Goal: Find contact information: Find contact information

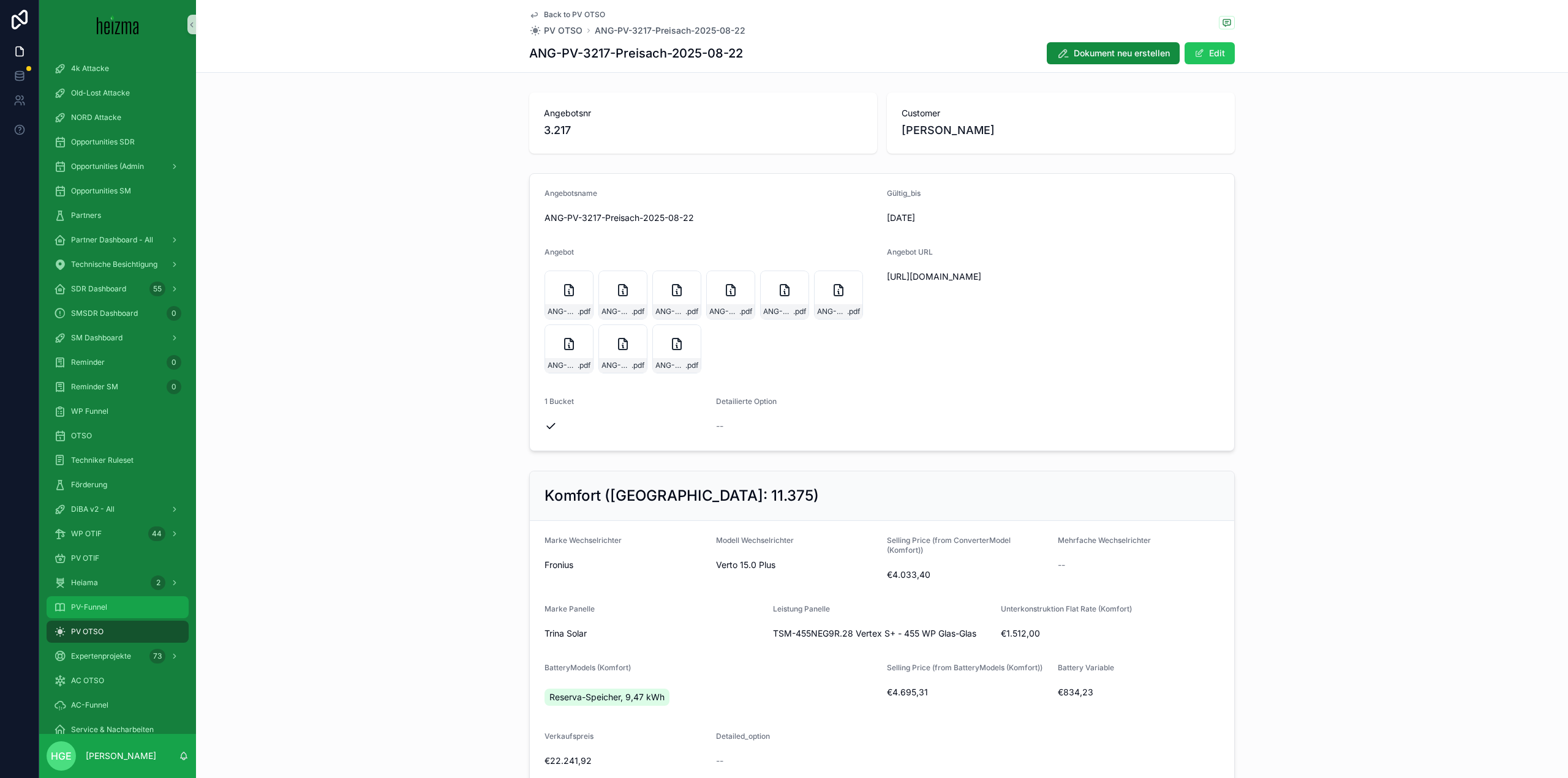
click at [96, 612] on div "PV-Funnel" at bounding box center [117, 607] width 127 height 20
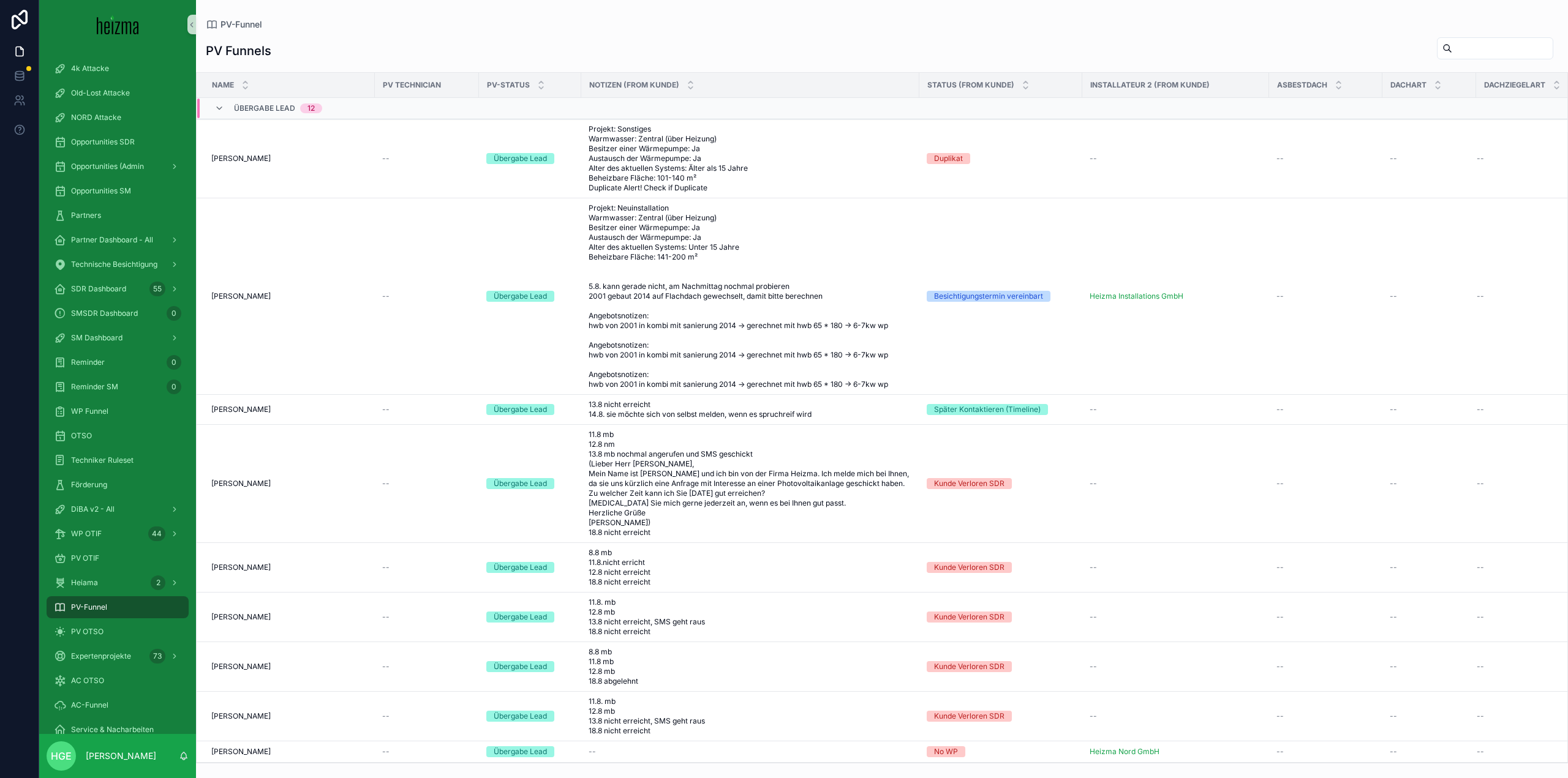
click at [1465, 53] on input "scrollable content" at bounding box center [1502, 48] width 100 height 17
type input "*****"
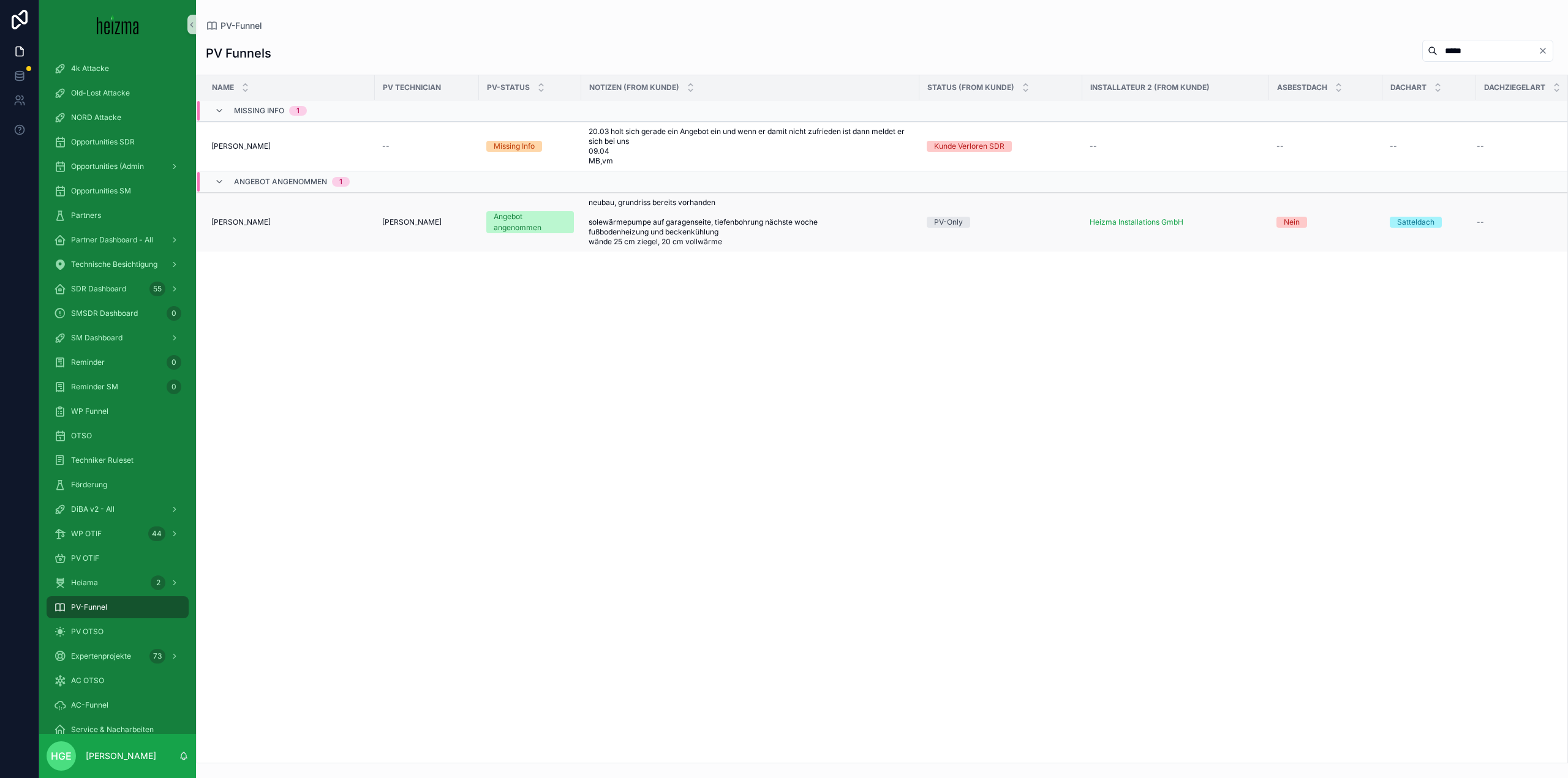
click at [249, 227] on span "[PERSON_NAME]" at bounding box center [241, 222] width 60 height 10
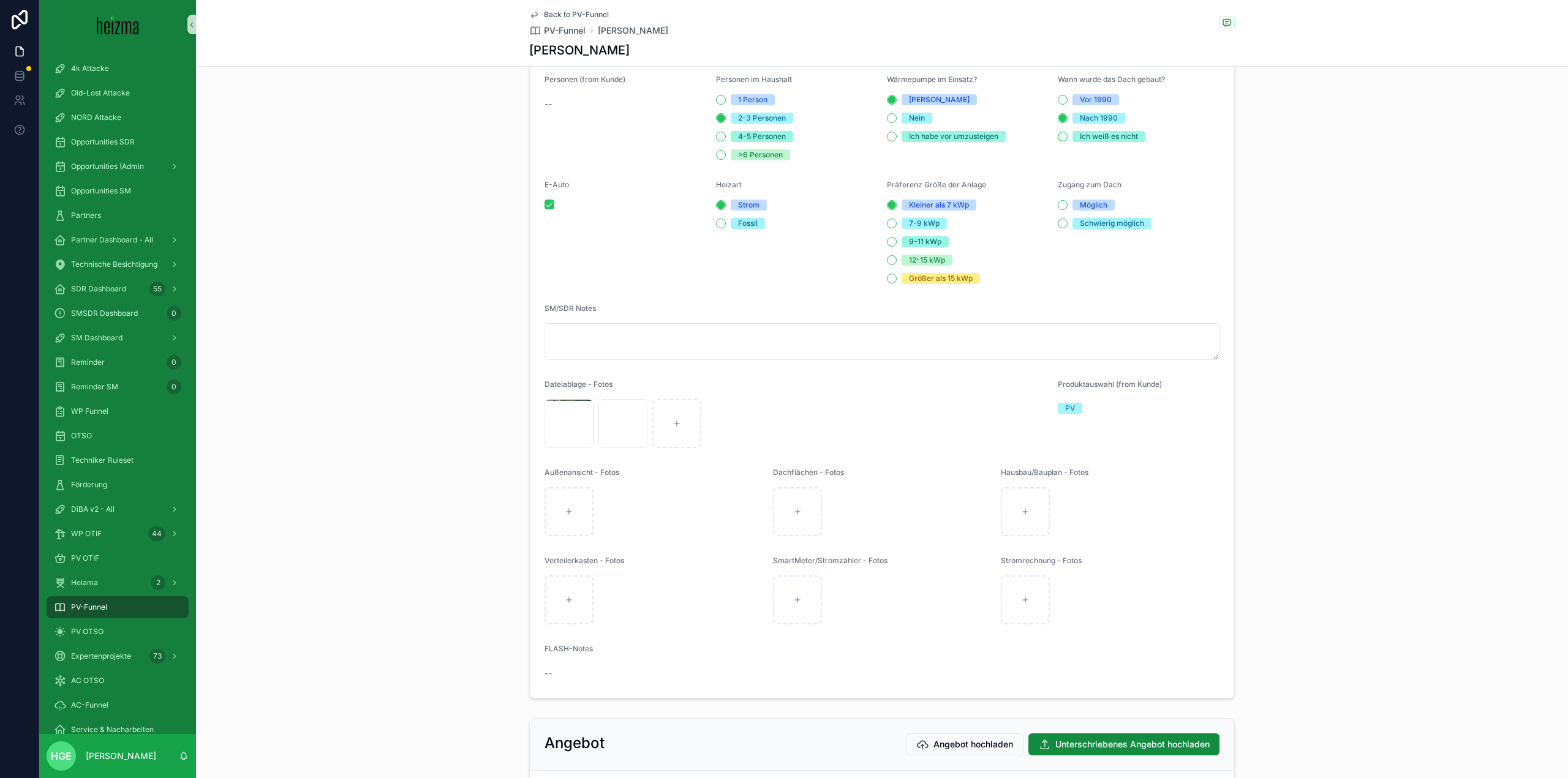
scroll to position [1652, 0]
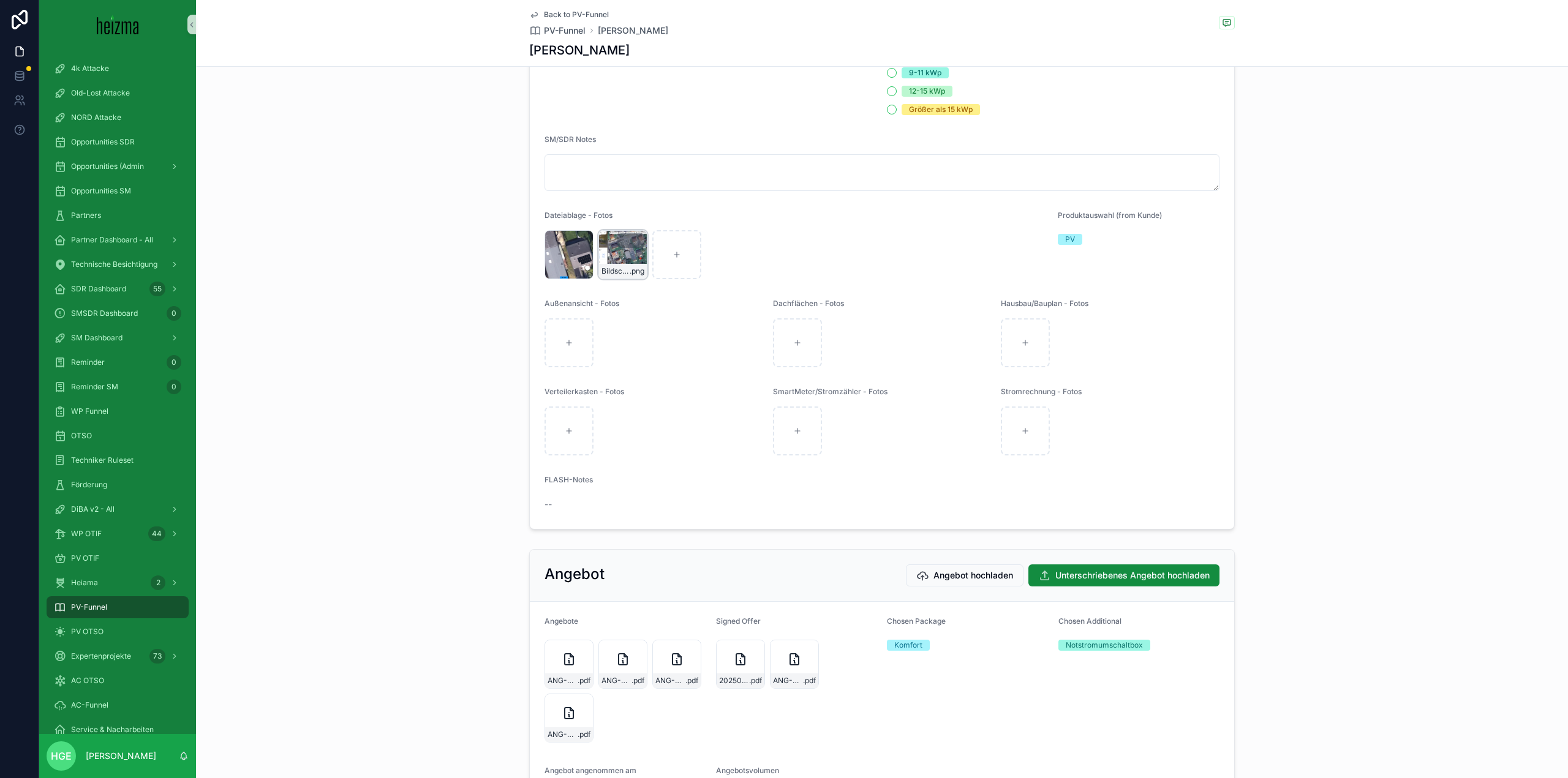
click at [620, 279] on div "Bildschirmfoto-2025-03-06-um-12.57.00 .png" at bounding box center [622, 255] width 49 height 49
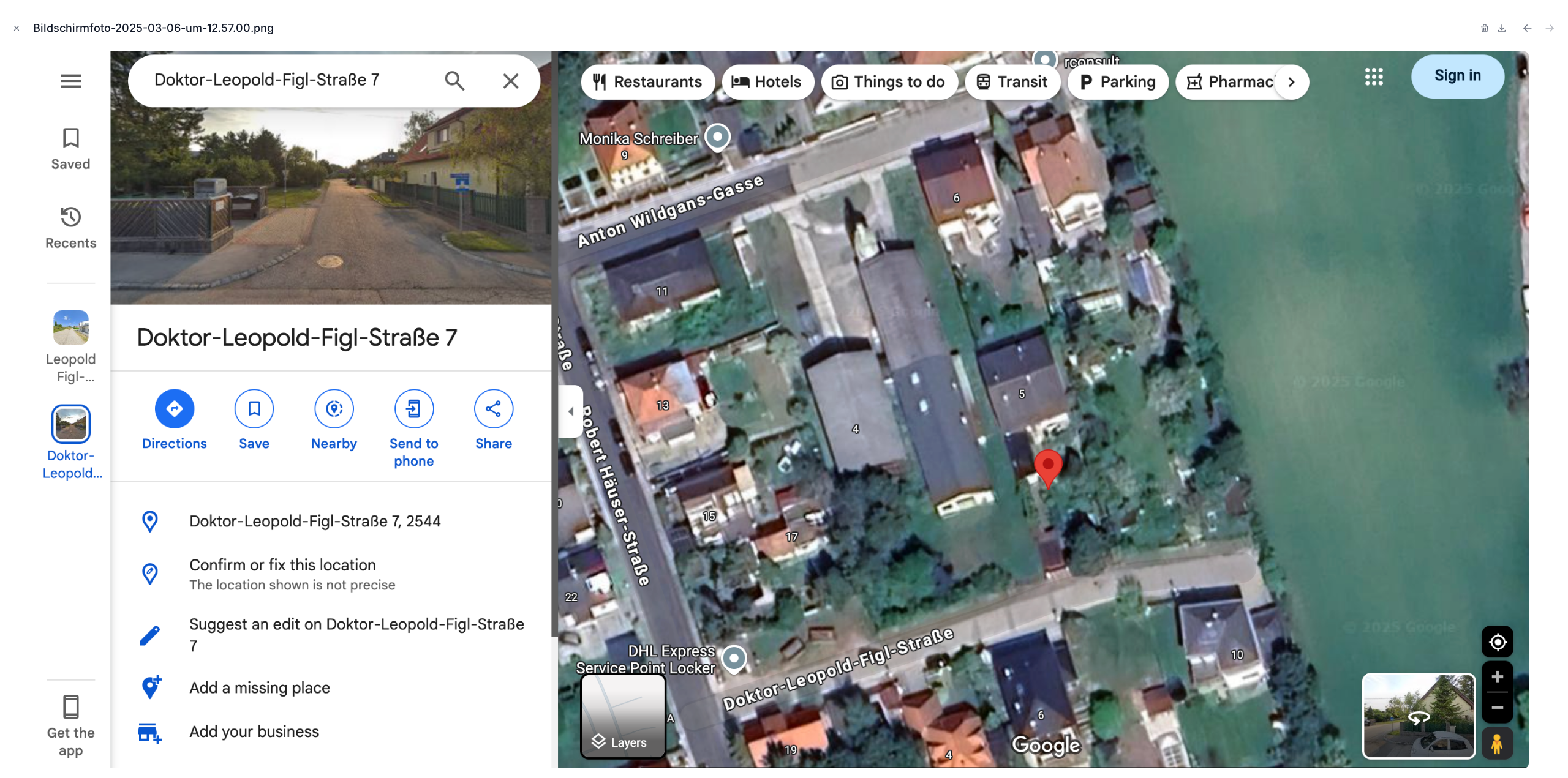
click at [1200, 547] on img at bounding box center [784, 410] width 1489 height 717
click at [17, 29] on icon "Close modal" at bounding box center [17, 29] width 4 height 4
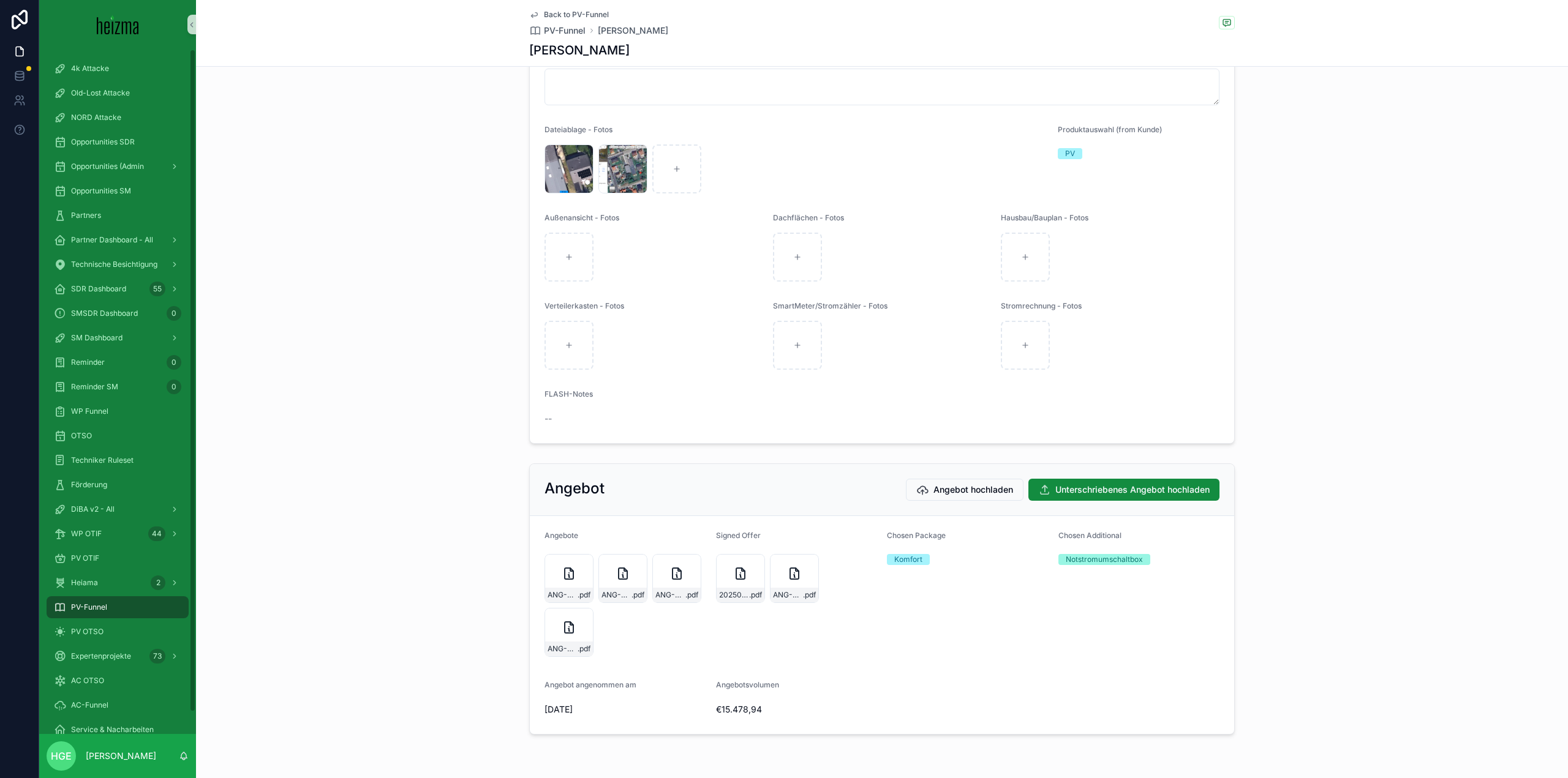
scroll to position [1812, 0]
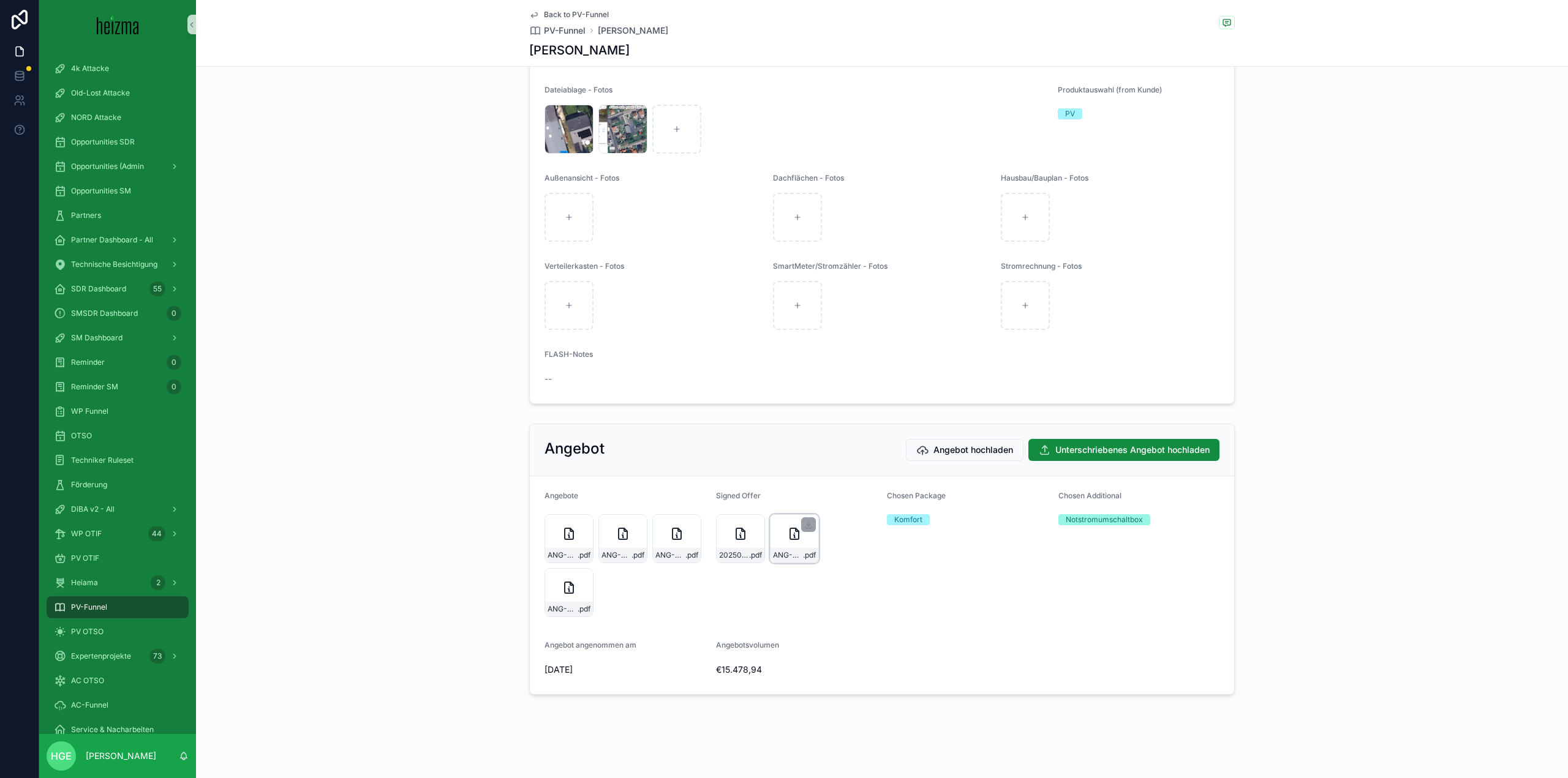
click at [790, 540] on icon "scrollable content" at bounding box center [795, 534] width 9 height 11
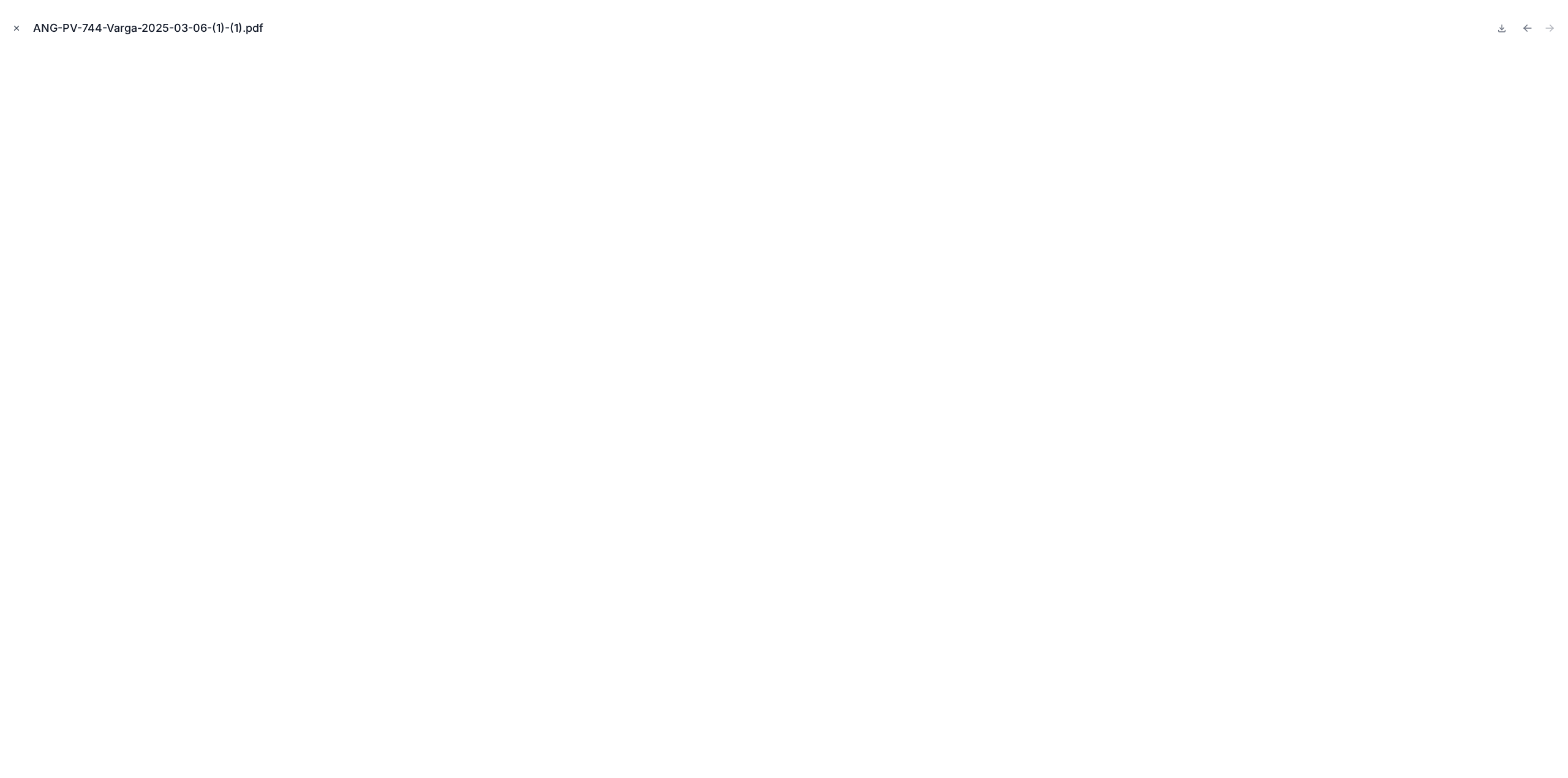
click at [18, 35] on button "Close modal" at bounding box center [16, 28] width 13 height 13
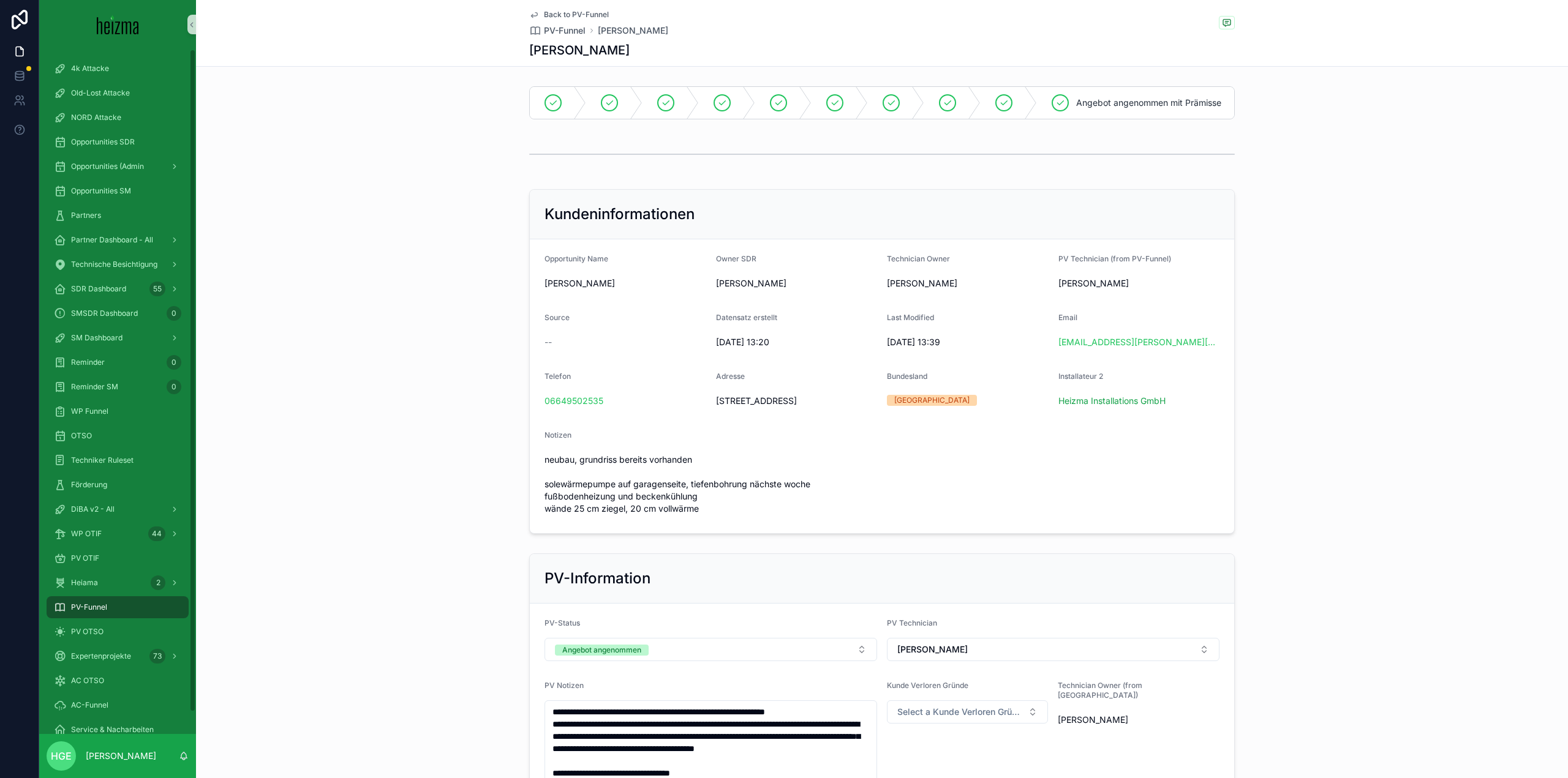
click at [116, 617] on link "PV-Funnel" at bounding box center [117, 607] width 142 height 22
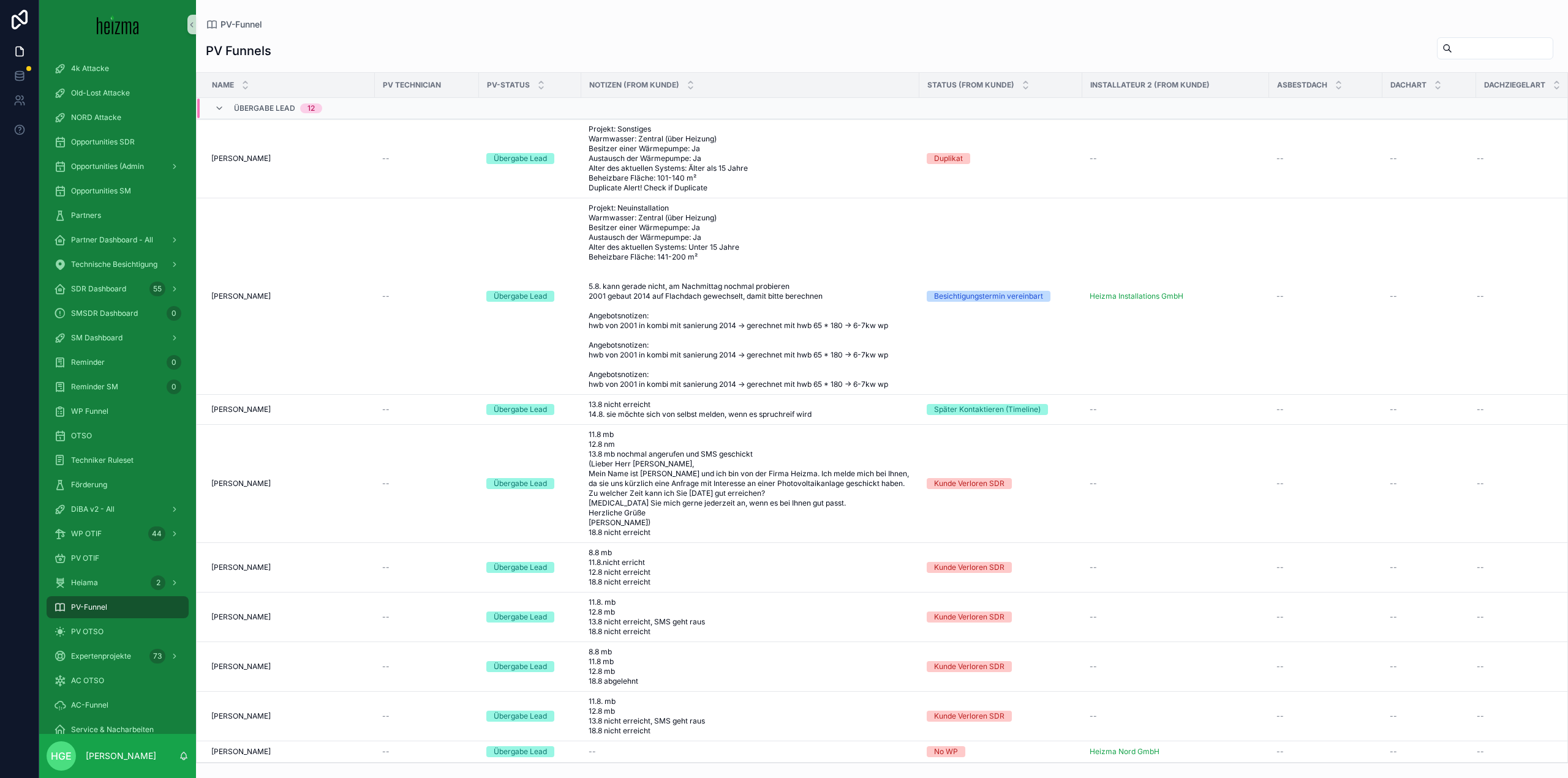
click at [1478, 46] on input "scrollable content" at bounding box center [1502, 48] width 100 height 17
type input "********"
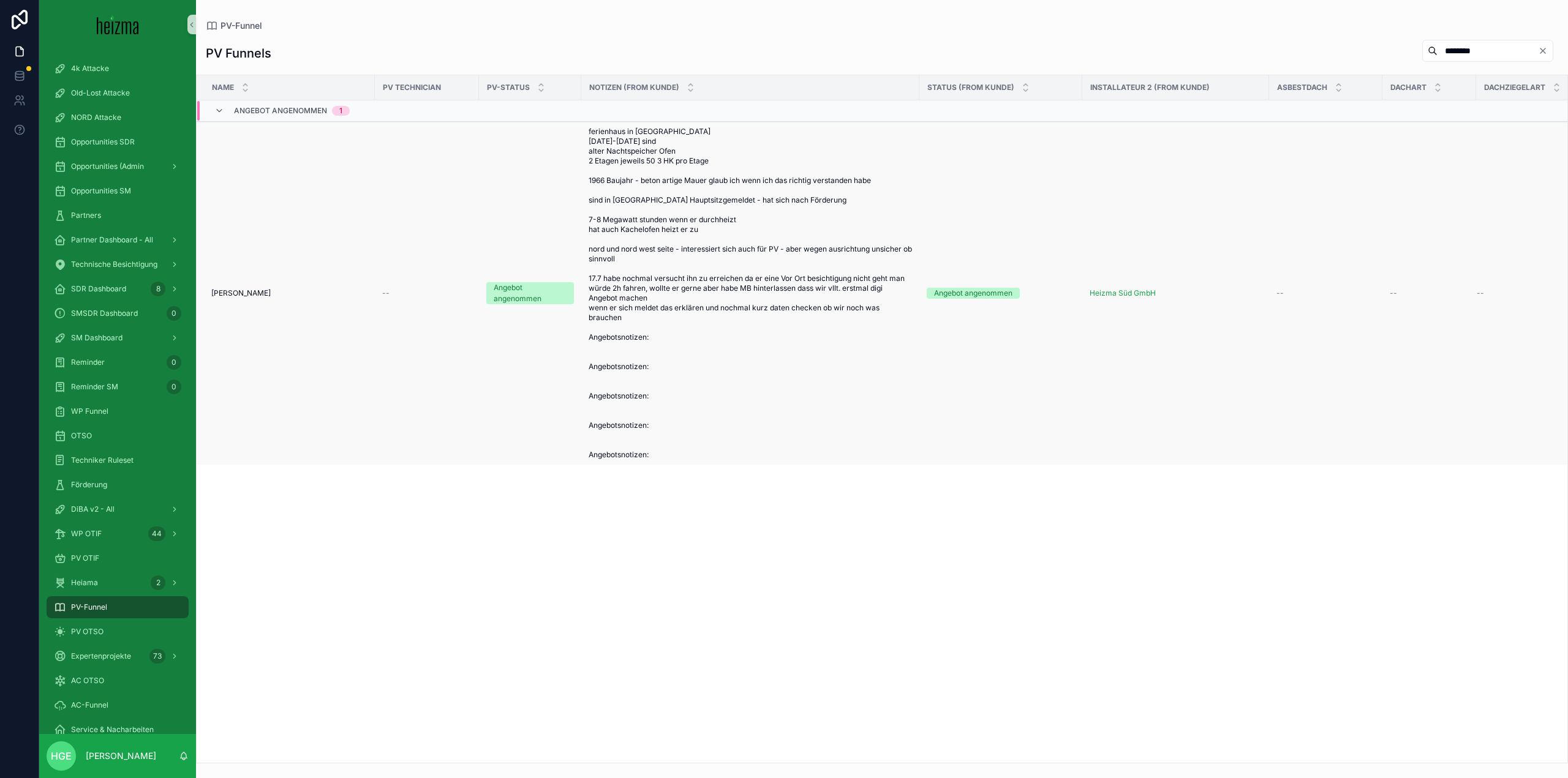
click at [228, 295] on span "[PERSON_NAME]" at bounding box center [241, 293] width 60 height 10
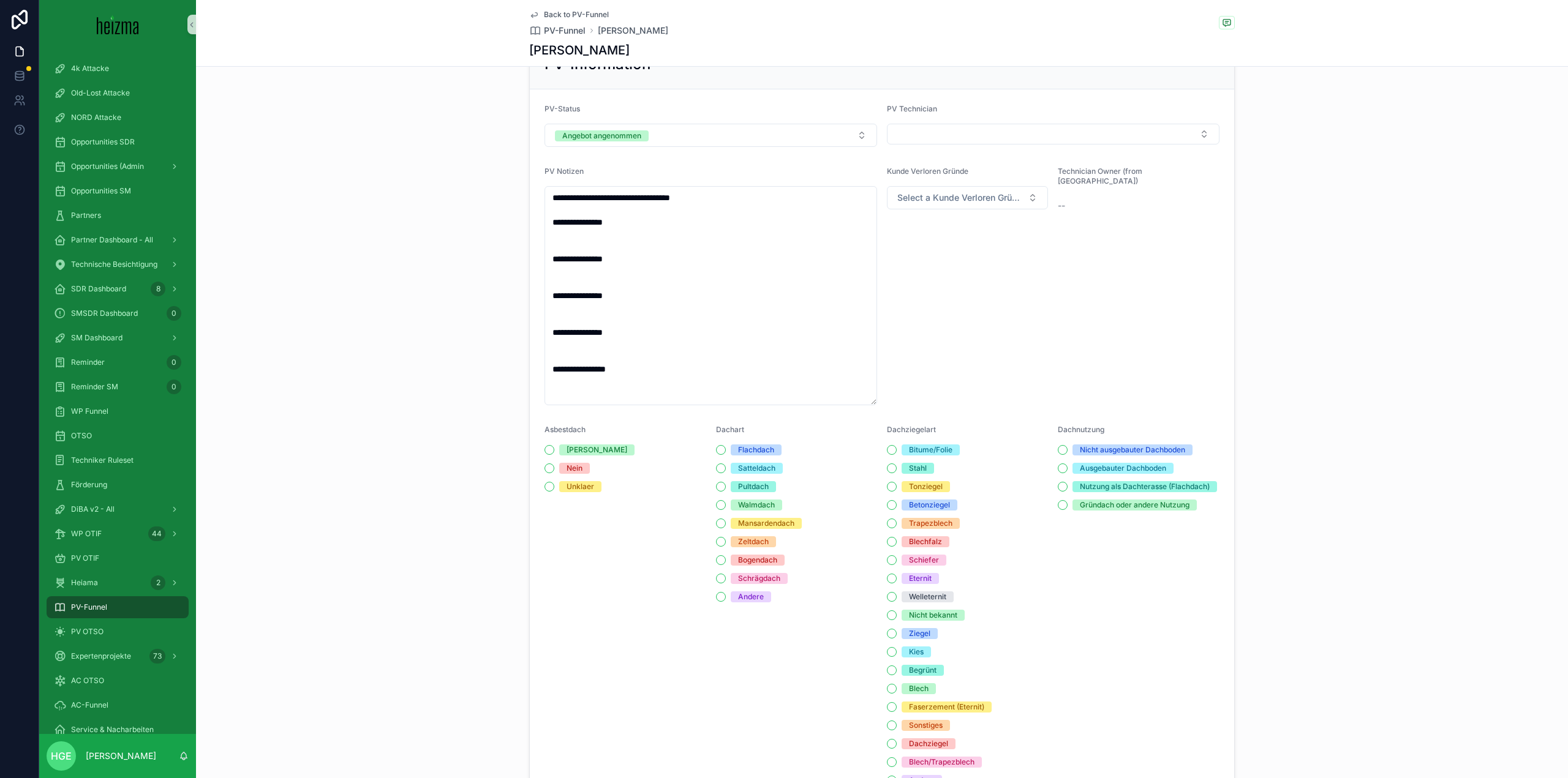
scroll to position [830, 0]
click at [113, 627] on div "PV OTSO" at bounding box center [117, 632] width 127 height 20
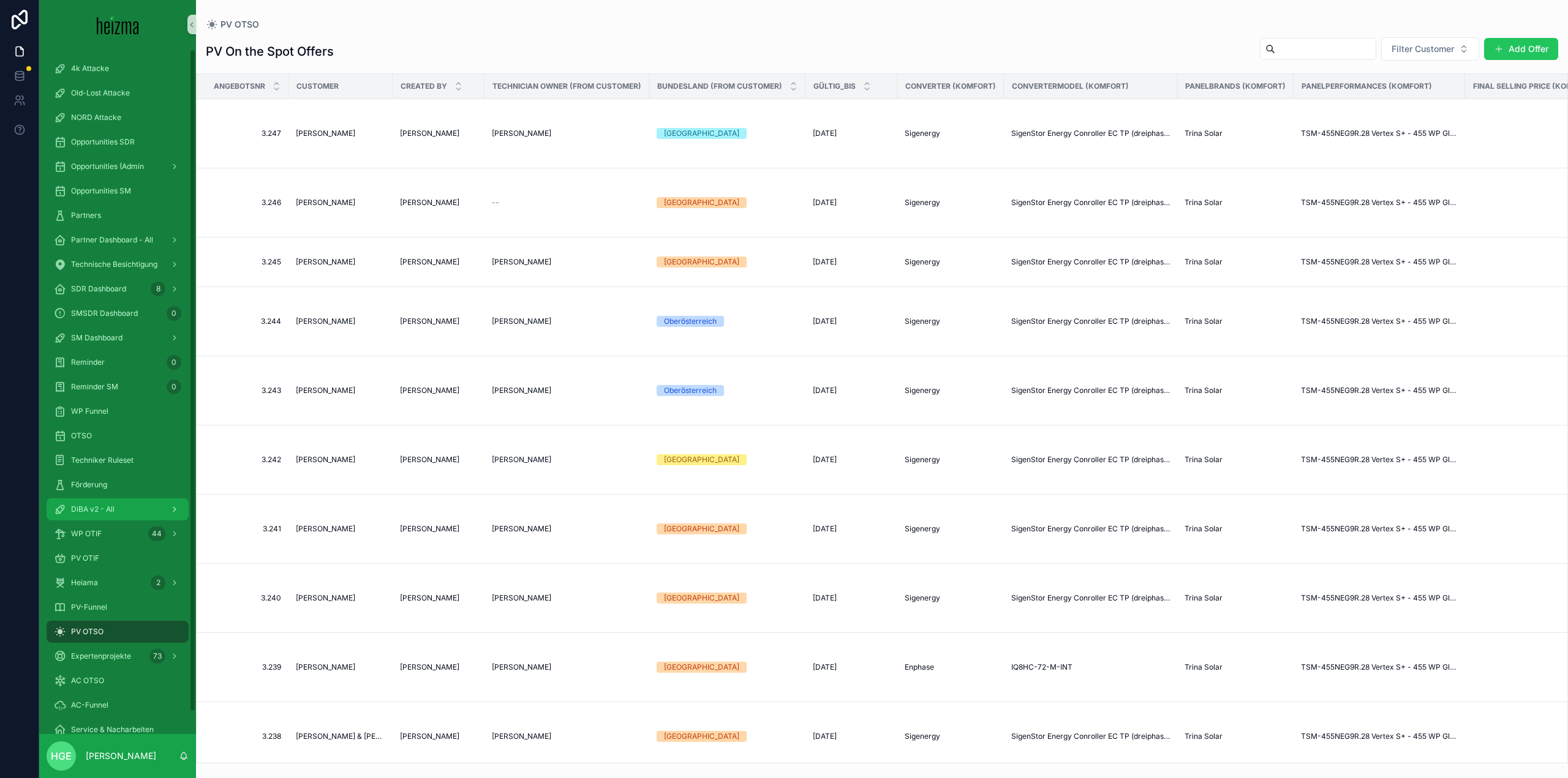
click at [100, 510] on span "DiBA v2 - All" at bounding box center [92, 509] width 43 height 10
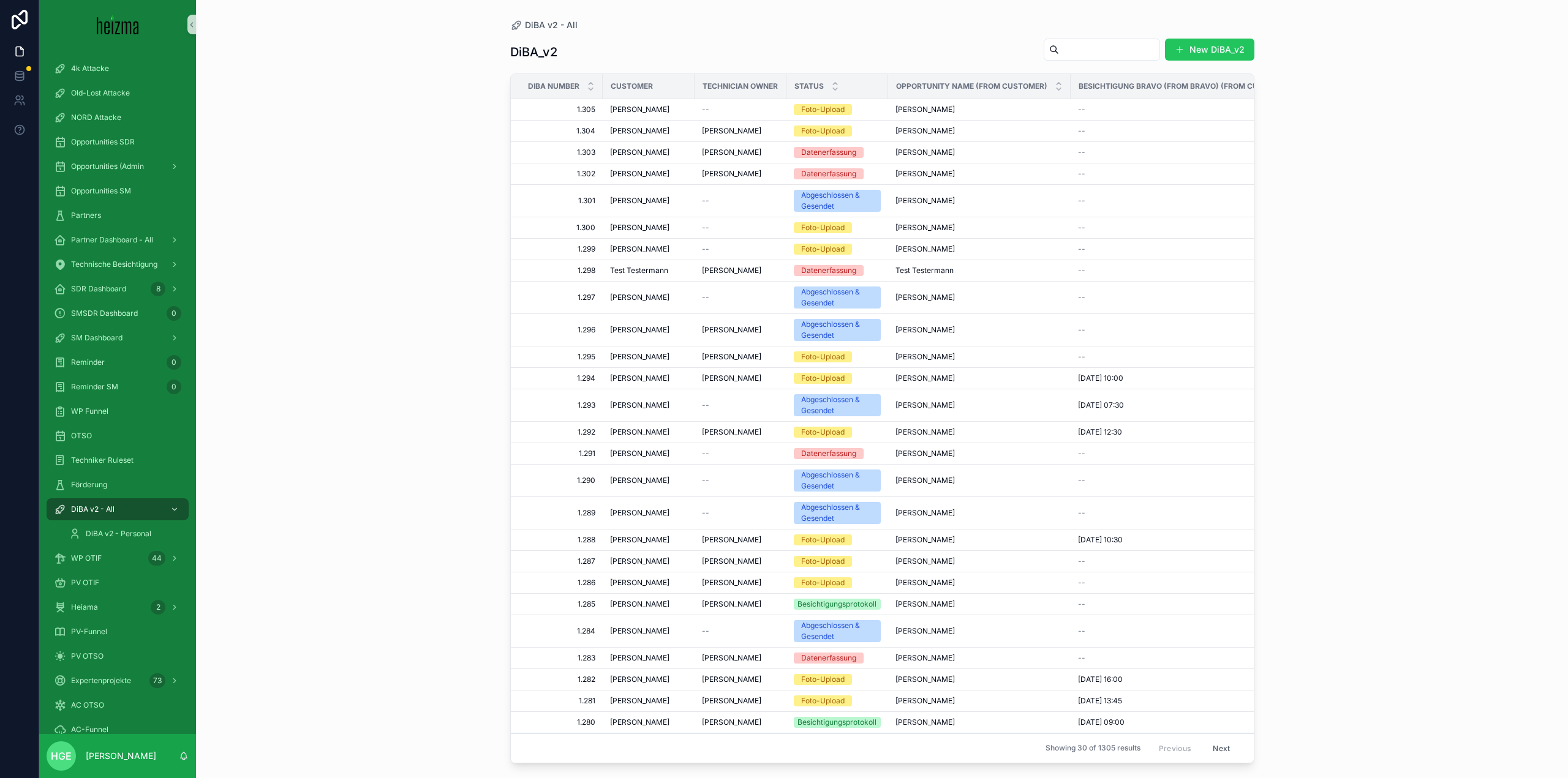
drag, startPoint x: 1153, startPoint y: 43, endPoint x: 1146, endPoint y: 46, distance: 7.6
click at [1146, 46] on input "scrollable content" at bounding box center [1109, 49] width 100 height 17
type input "********"
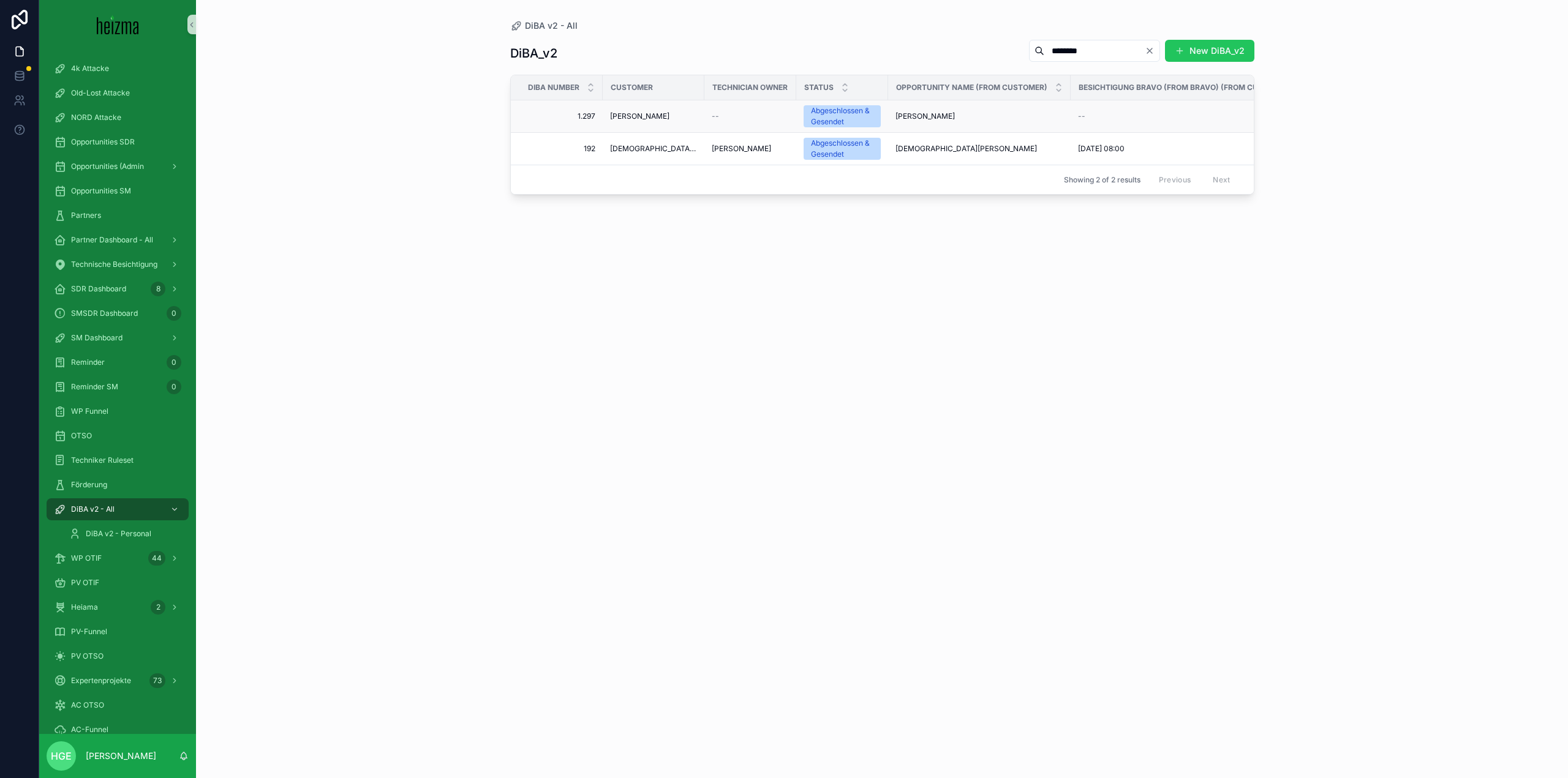
click at [629, 115] on span "[PERSON_NAME]" at bounding box center [639, 116] width 60 height 10
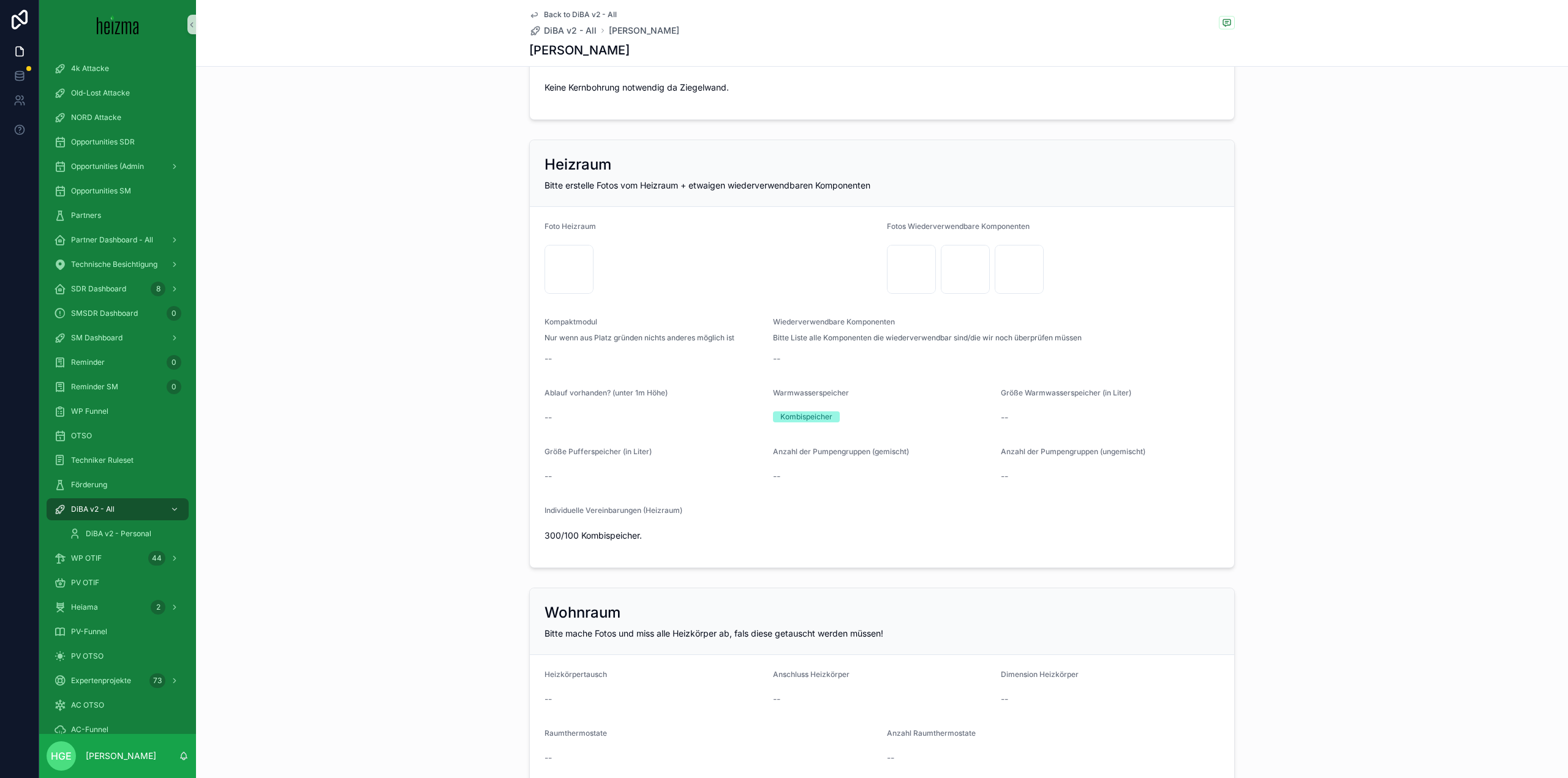
scroll to position [1652, 0]
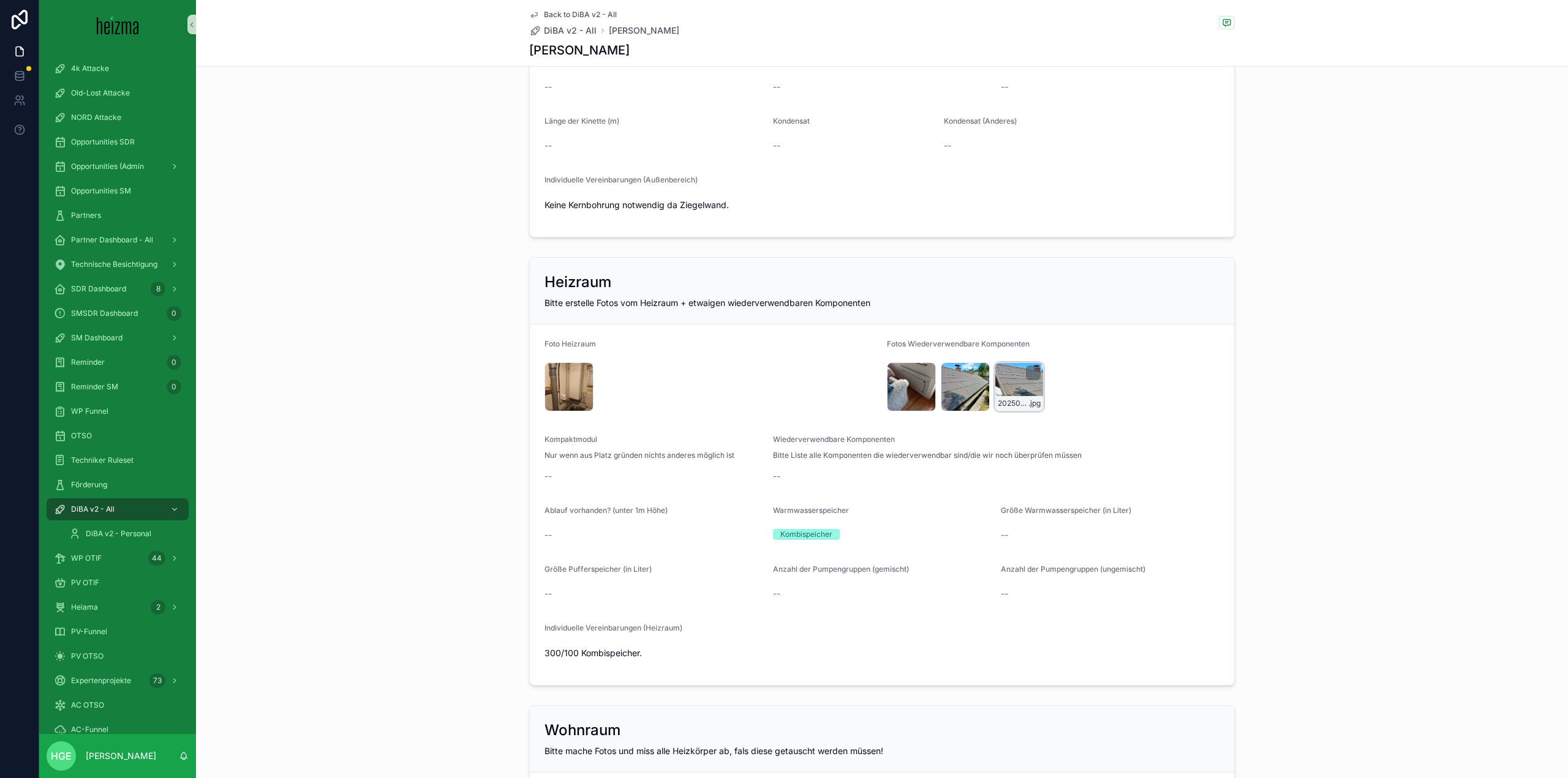
click at [1005, 382] on div "20250819_134332 .jpg" at bounding box center [1019, 386] width 49 height 49
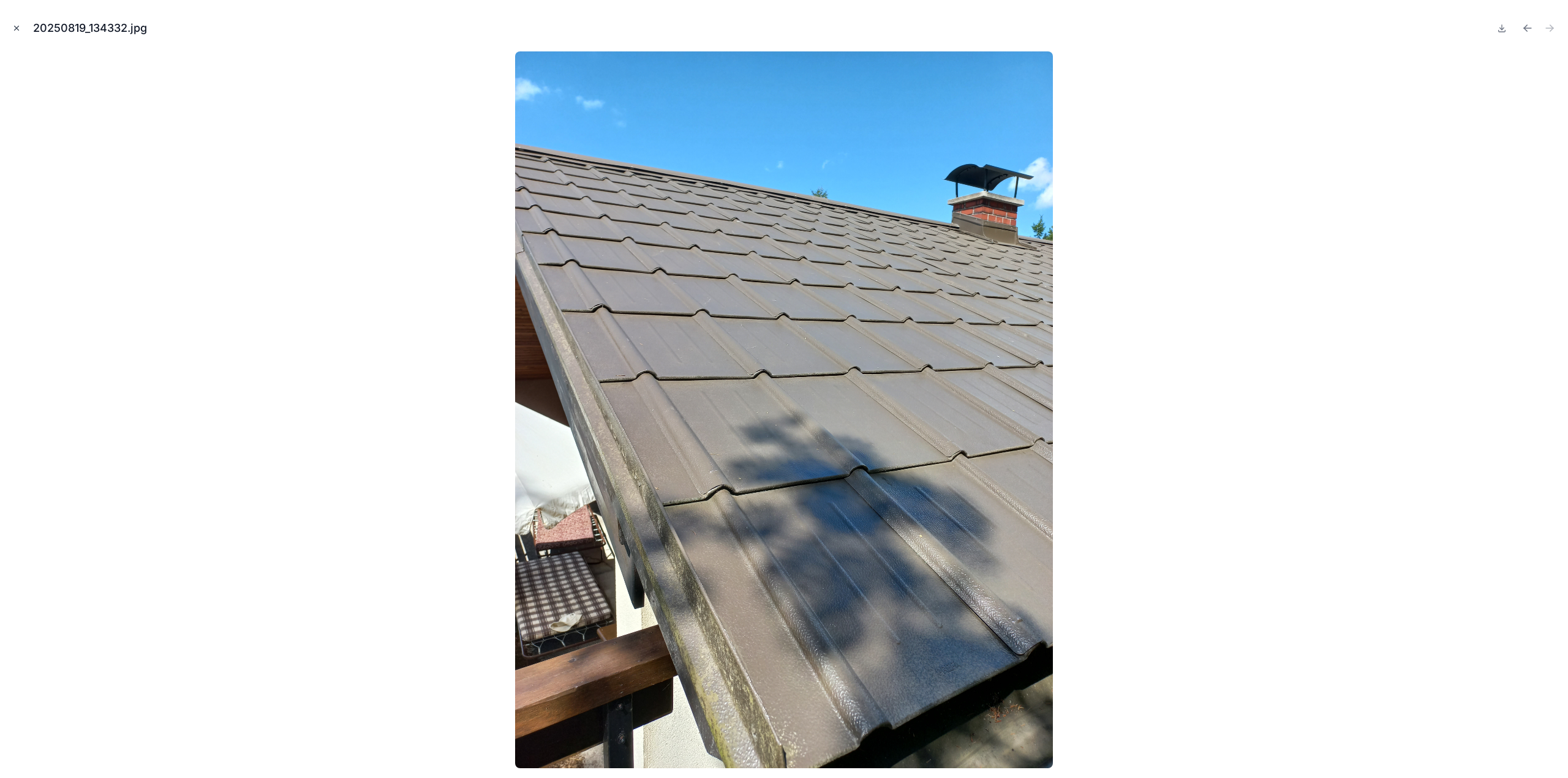
click at [18, 30] on icon "Close modal" at bounding box center [17, 28] width 9 height 9
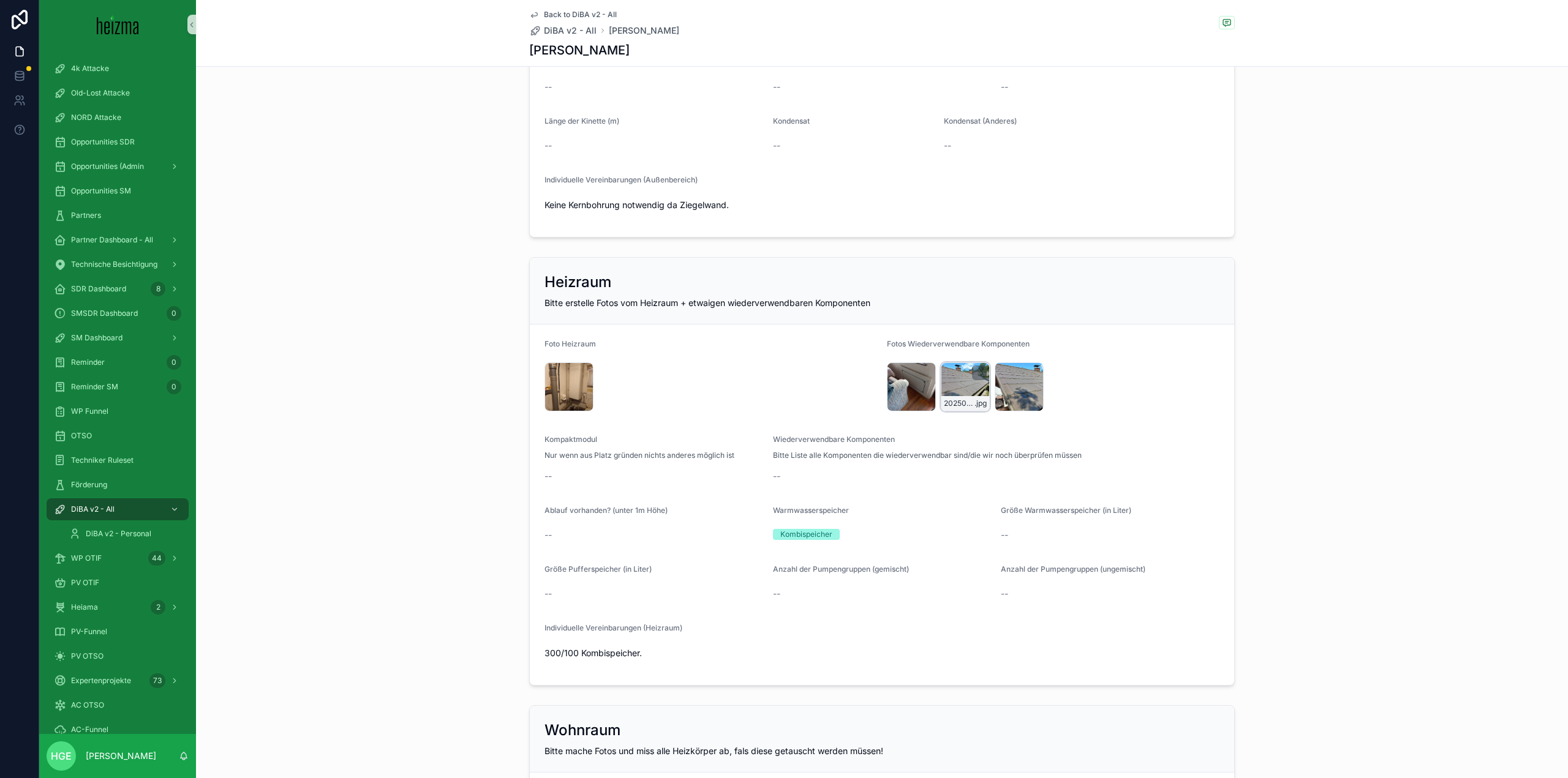
click at [961, 386] on div "20250819_134326 .jpg" at bounding box center [965, 386] width 49 height 49
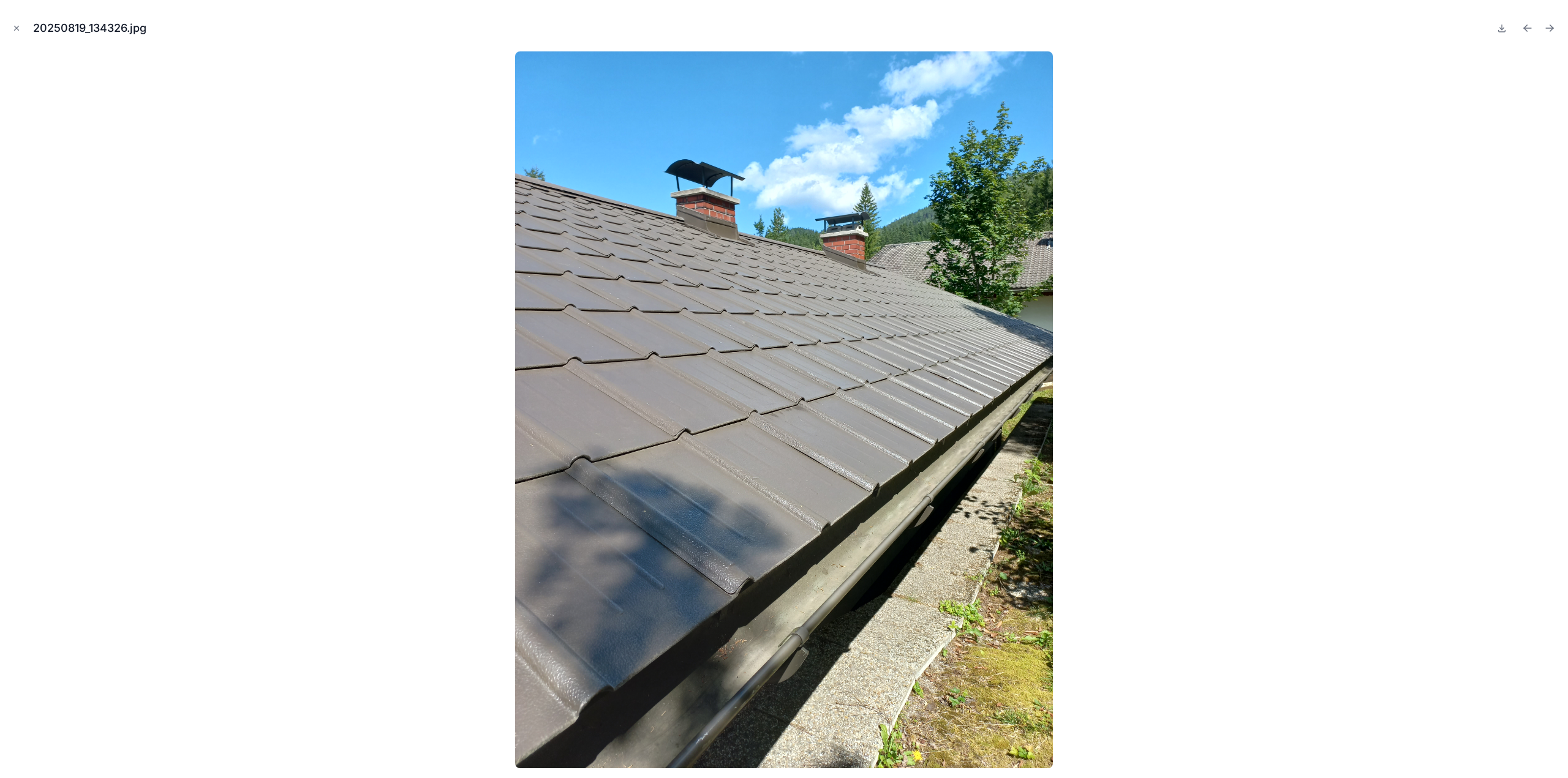
click at [994, 646] on img at bounding box center [784, 410] width 538 height 717
click at [323, 517] on div at bounding box center [784, 410] width 1548 height 717
click at [18, 25] on icon "Close modal" at bounding box center [17, 28] width 9 height 9
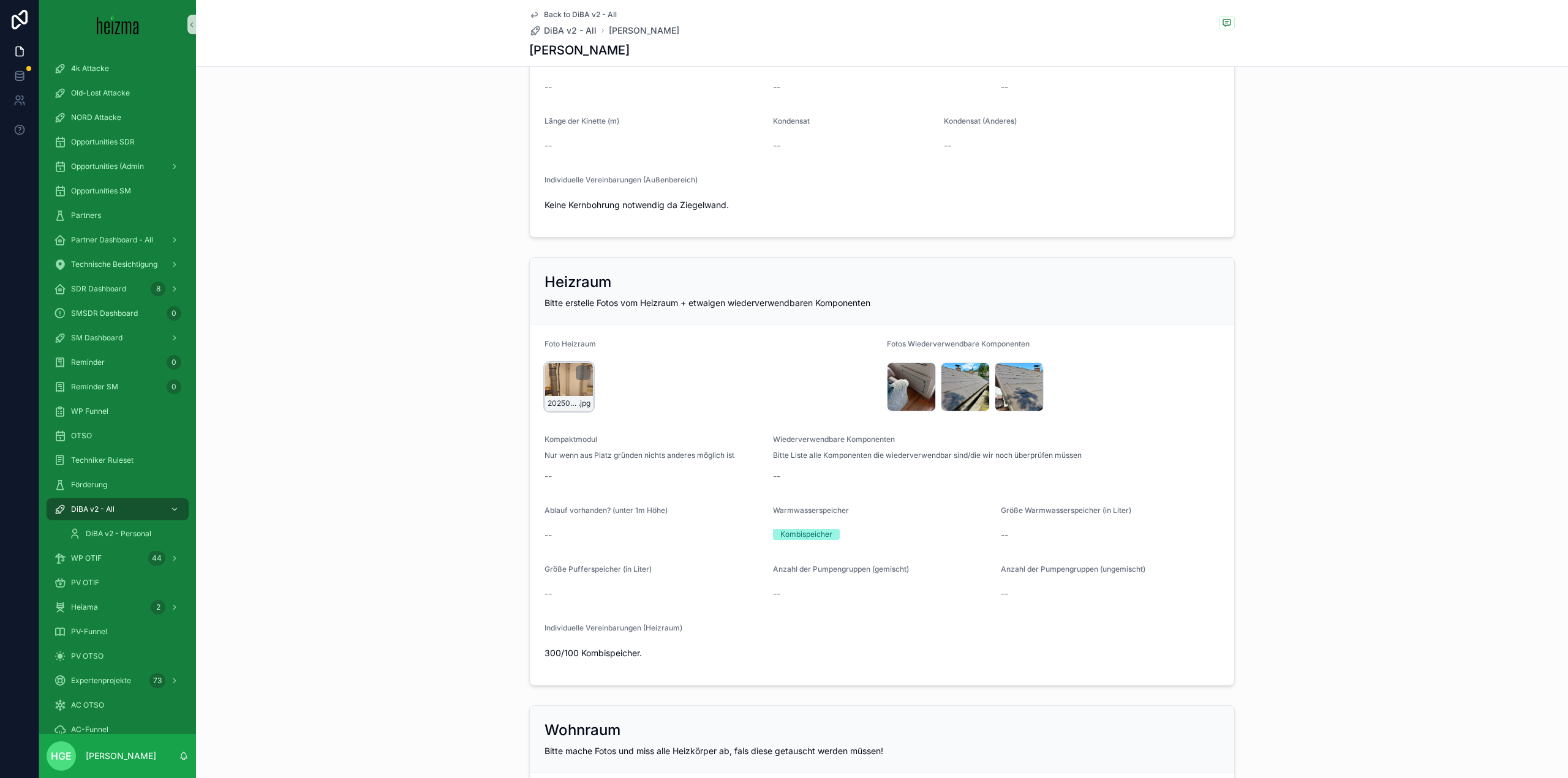
click at [569, 386] on div "20250819_131311 .jpg" at bounding box center [569, 386] width 49 height 49
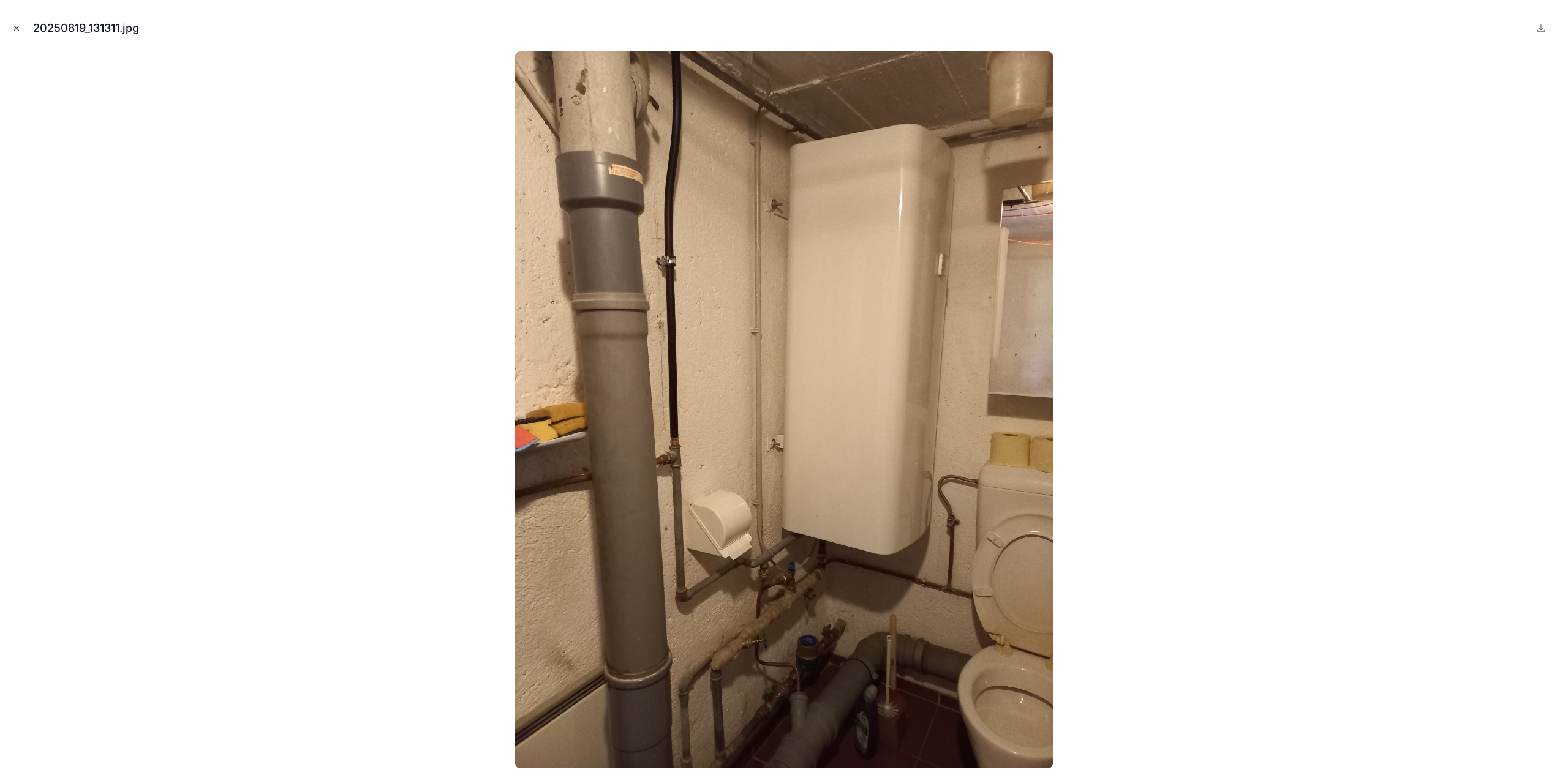
click at [17, 29] on icon "Close modal" at bounding box center [17, 29] width 4 height 4
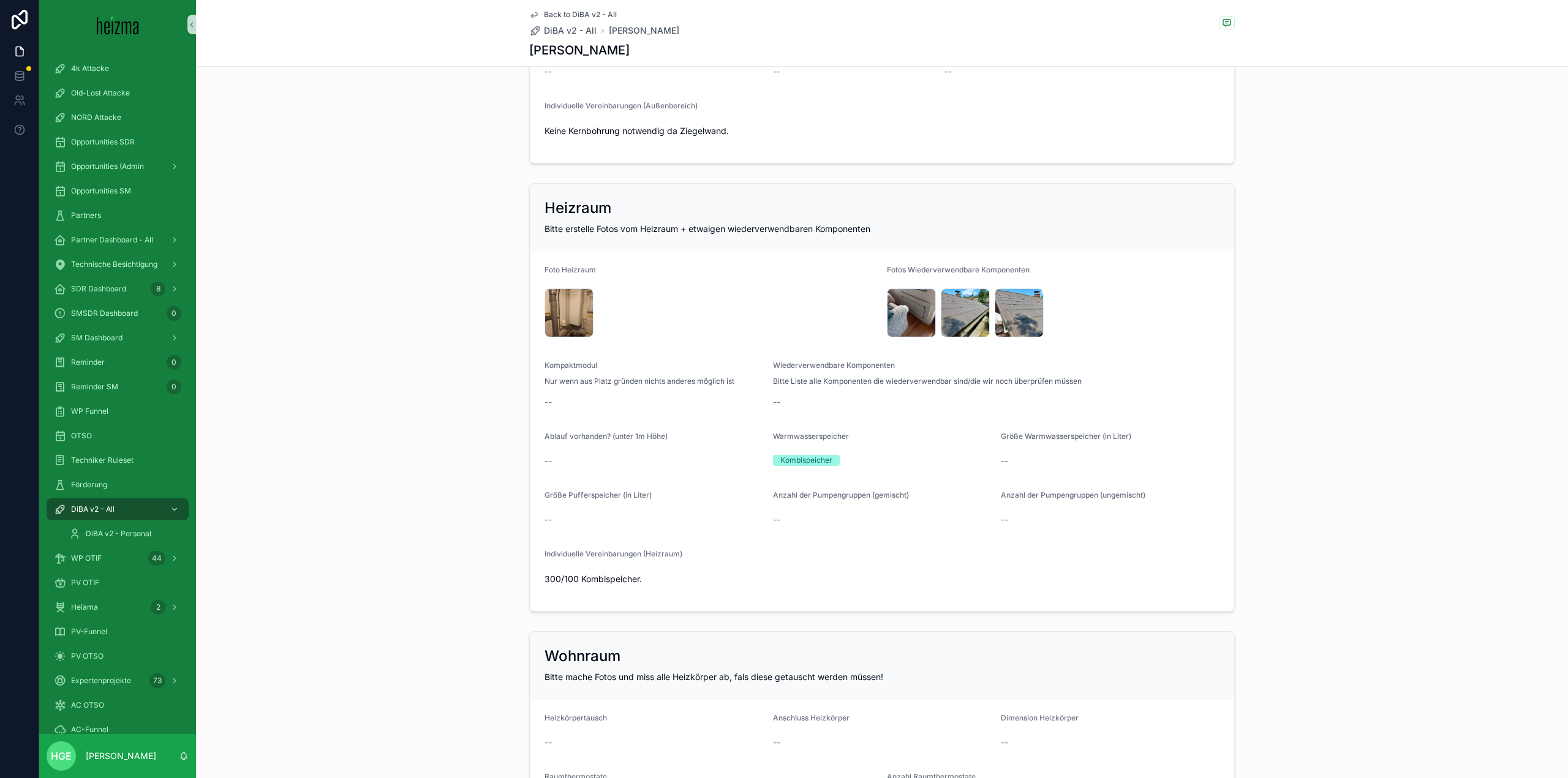
scroll to position [1836, 0]
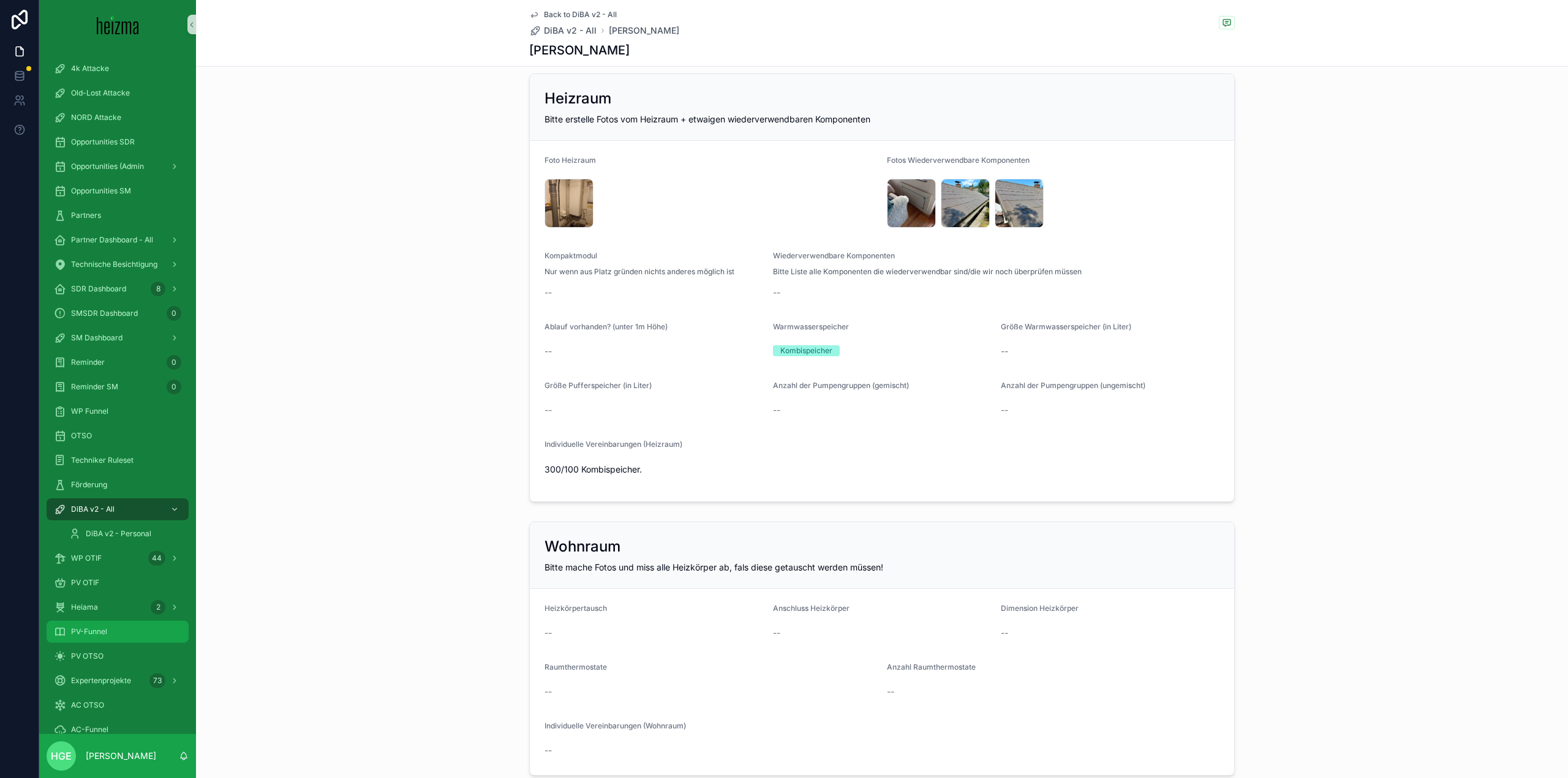
click at [110, 625] on div "PV-Funnel" at bounding box center [117, 632] width 127 height 20
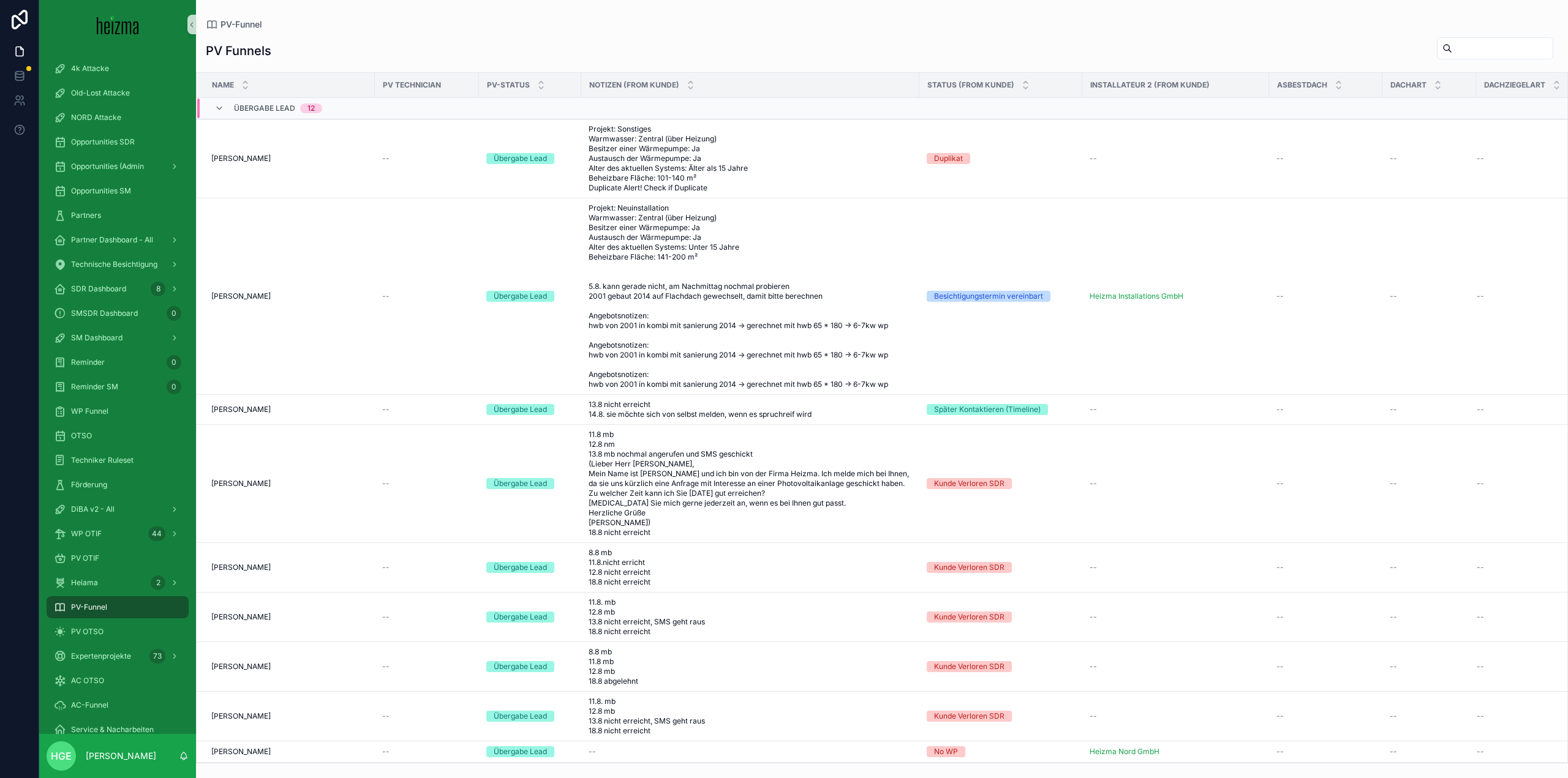
click at [1452, 56] on input "scrollable content" at bounding box center [1502, 48] width 100 height 17
type input "********"
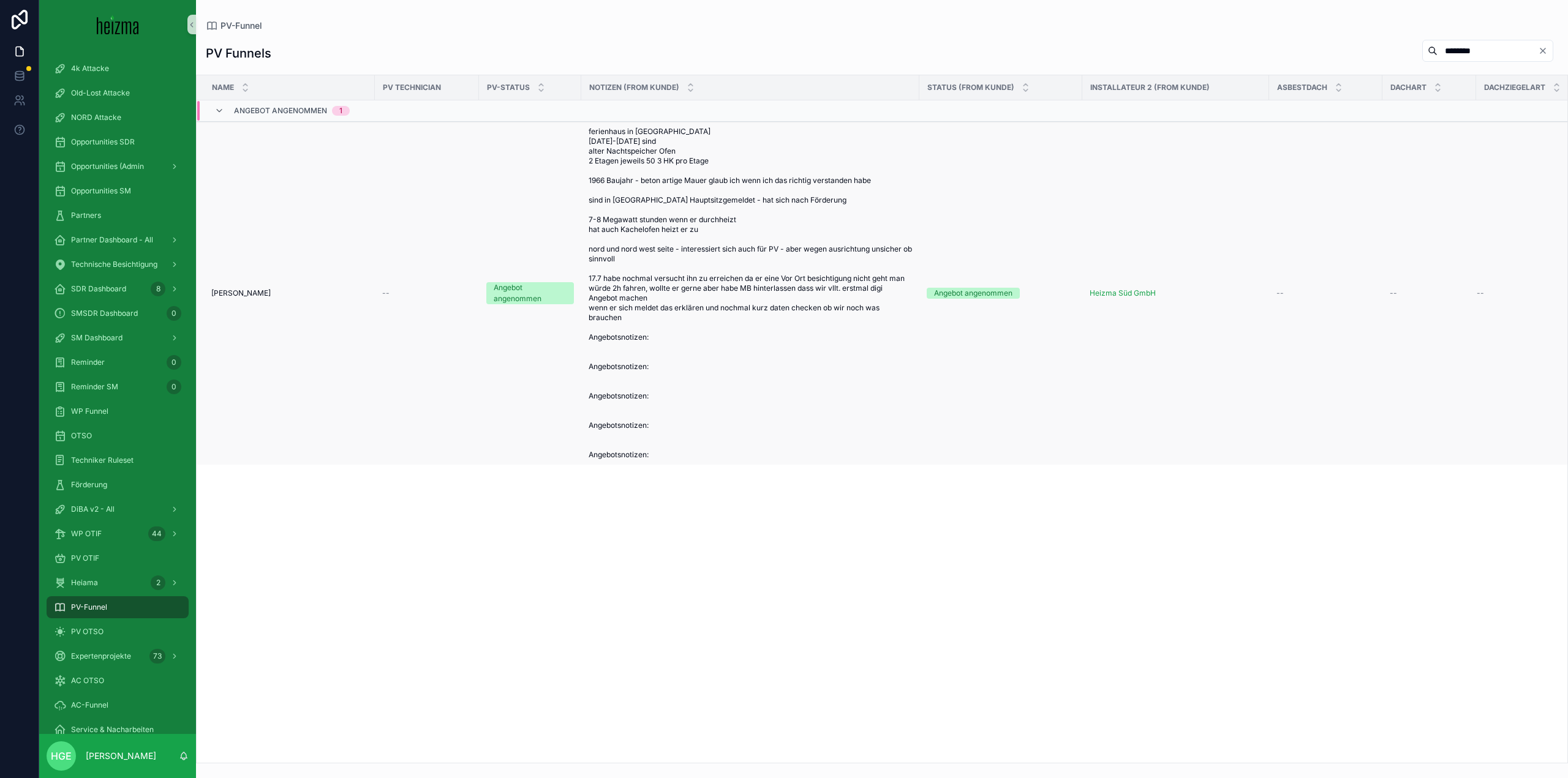
click at [253, 296] on span "[PERSON_NAME]" at bounding box center [241, 293] width 60 height 10
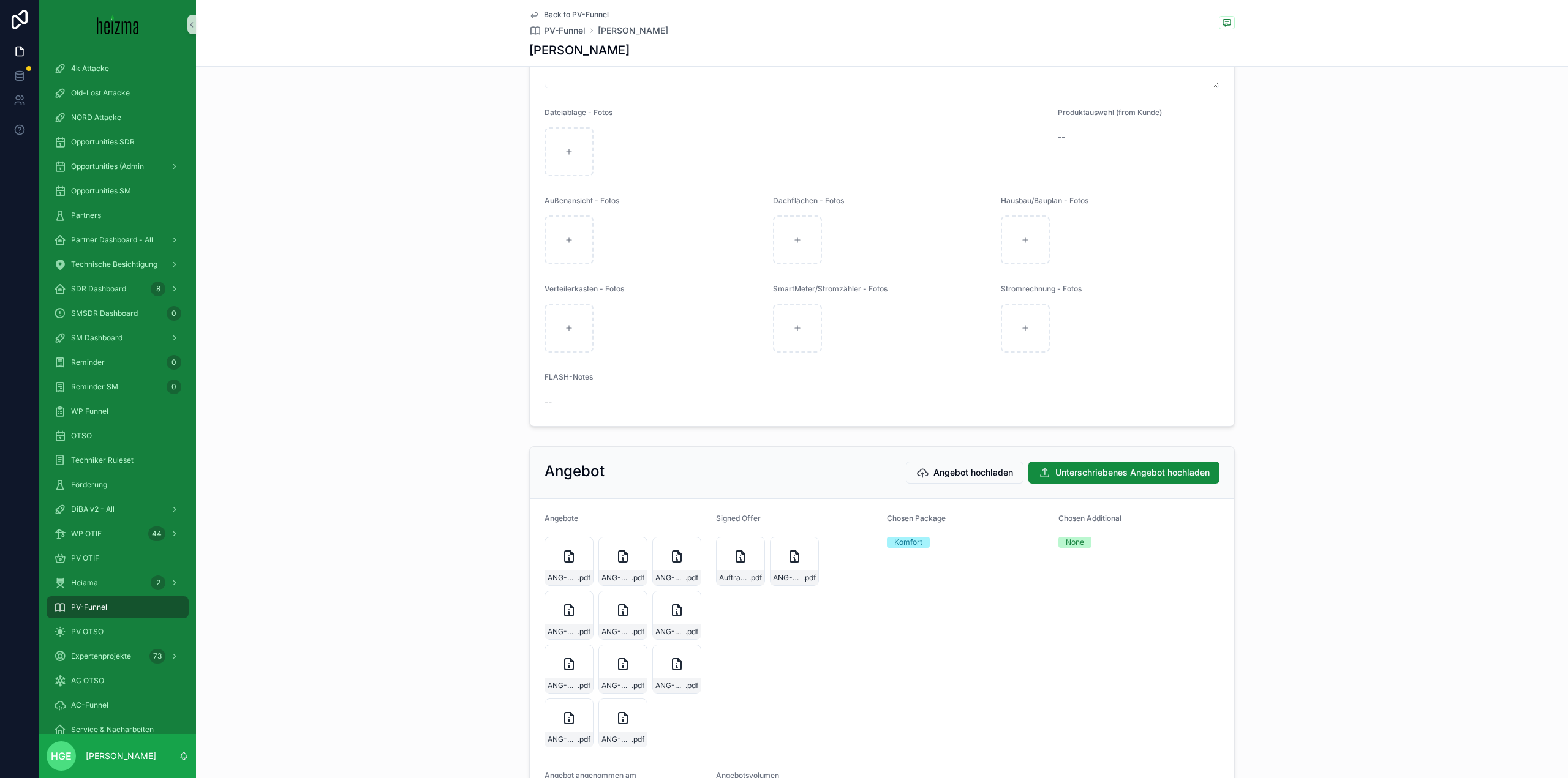
scroll to position [1959, 0]
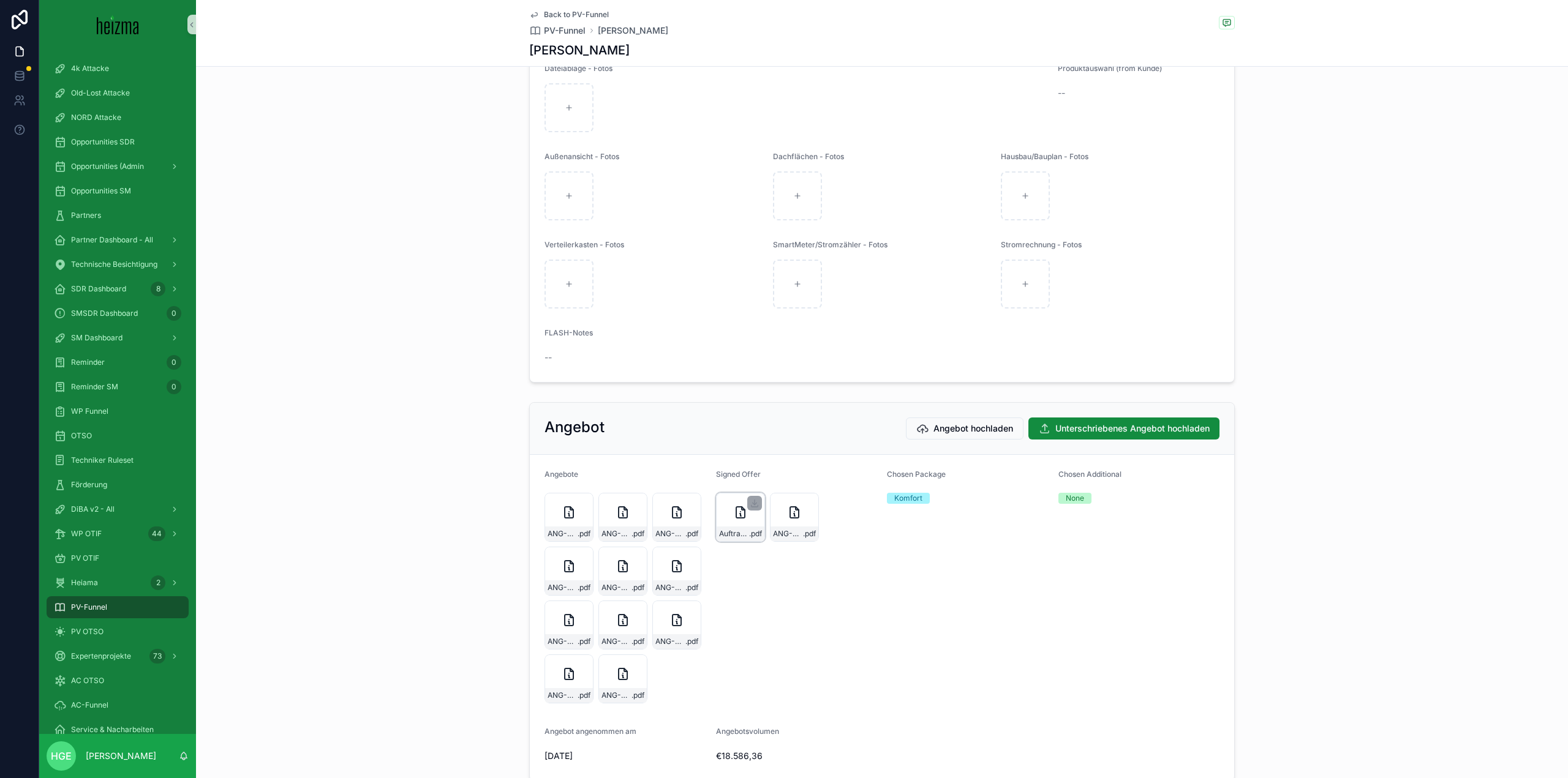
click at [742, 520] on icon "scrollable content" at bounding box center [740, 512] width 15 height 15
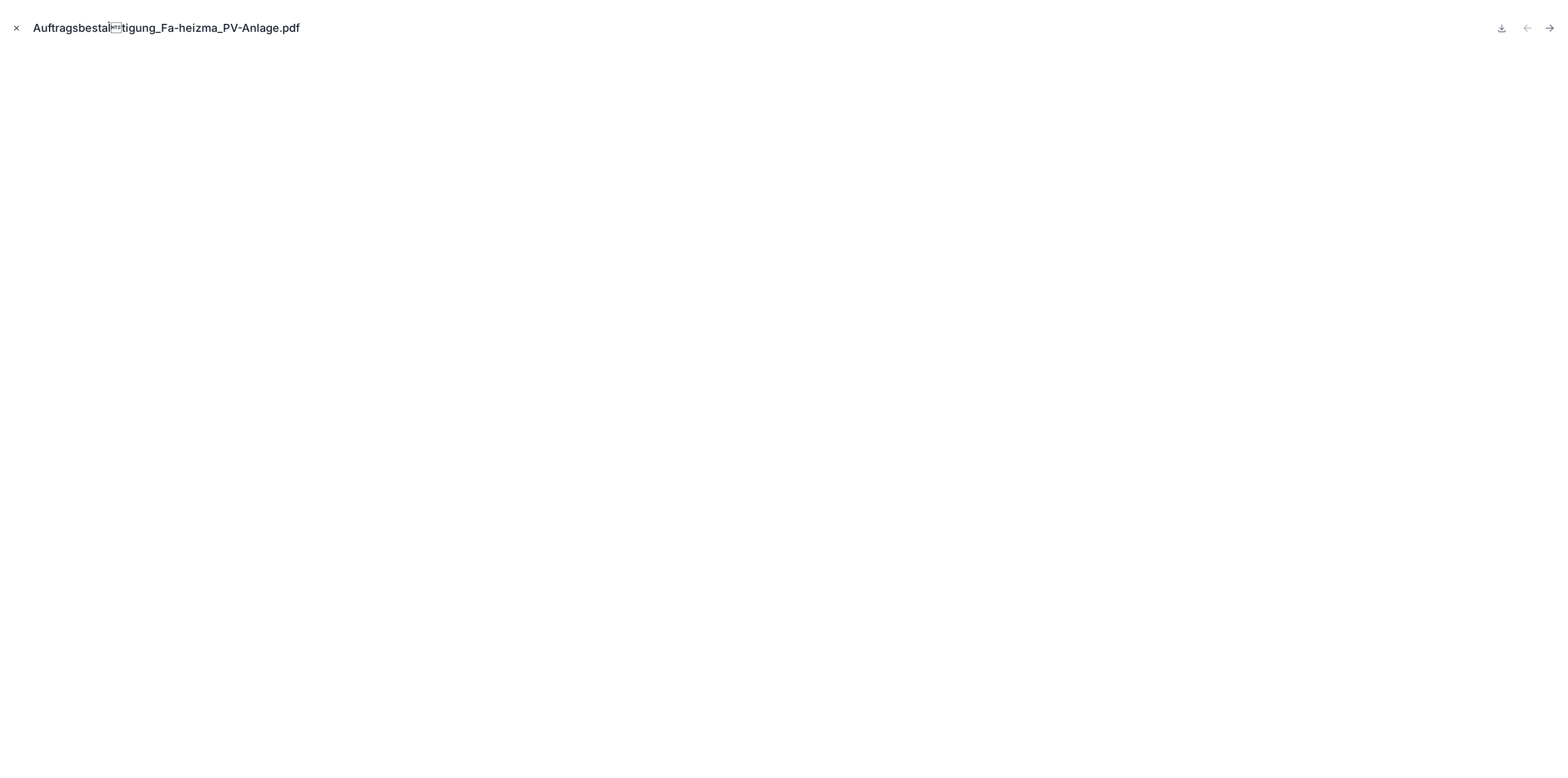
drag, startPoint x: 19, startPoint y: 29, endPoint x: 698, endPoint y: 144, distance: 688.7
click at [19, 29] on icon "Close modal" at bounding box center [17, 28] width 9 height 9
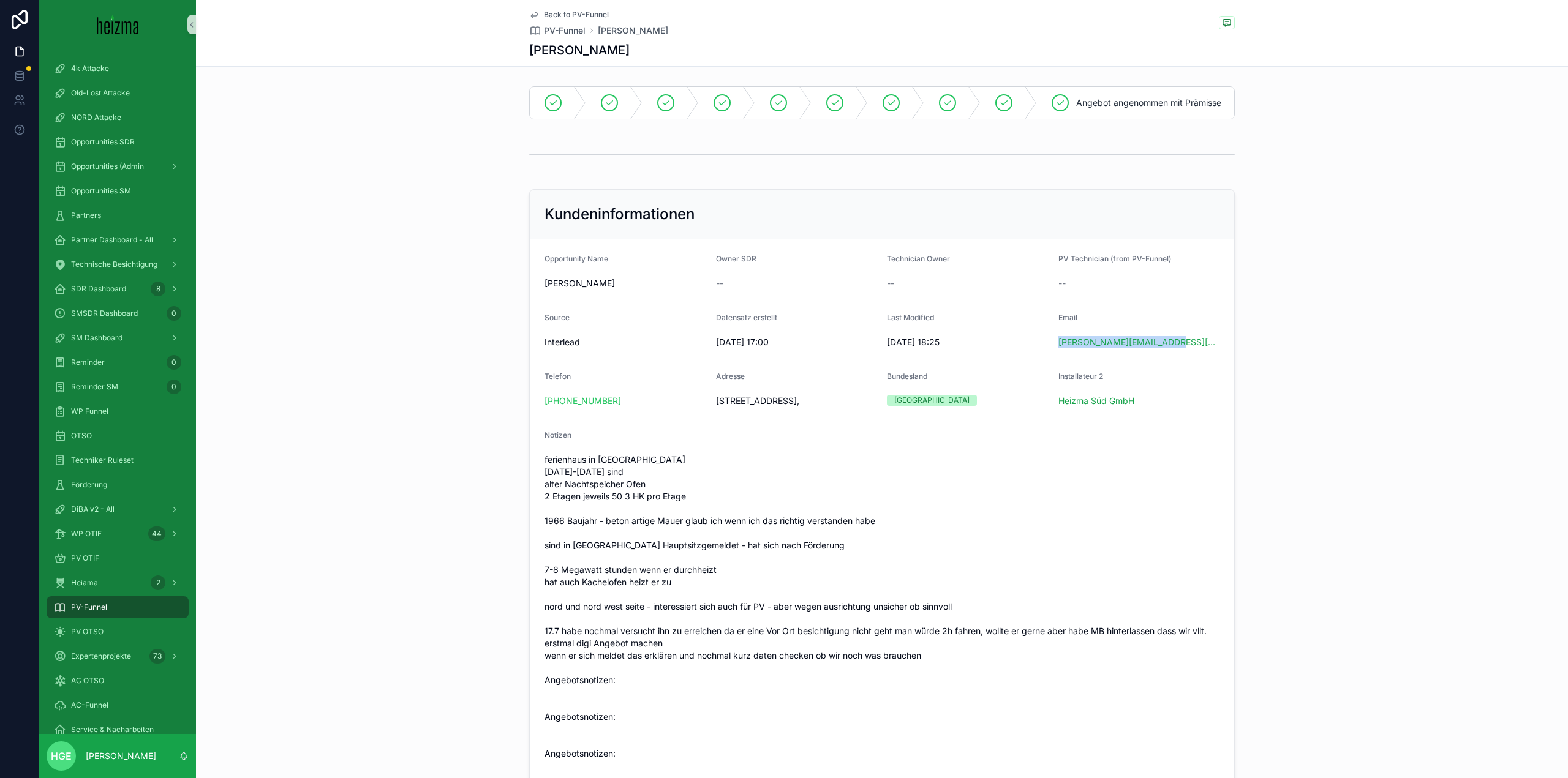
drag, startPoint x: 1129, startPoint y: 352, endPoint x: 1054, endPoint y: 354, distance: 75.0
click at [1058, 348] on div "[PERSON_NAME][EMAIL_ADDRESS][DOMAIN_NAME]" at bounding box center [1139, 342] width 162 height 13
copy link "[PERSON_NAME][EMAIL_ADDRESS][DOMAIN_NAME]"
click at [89, 608] on span "PV-Funnel" at bounding box center [88, 607] width 36 height 10
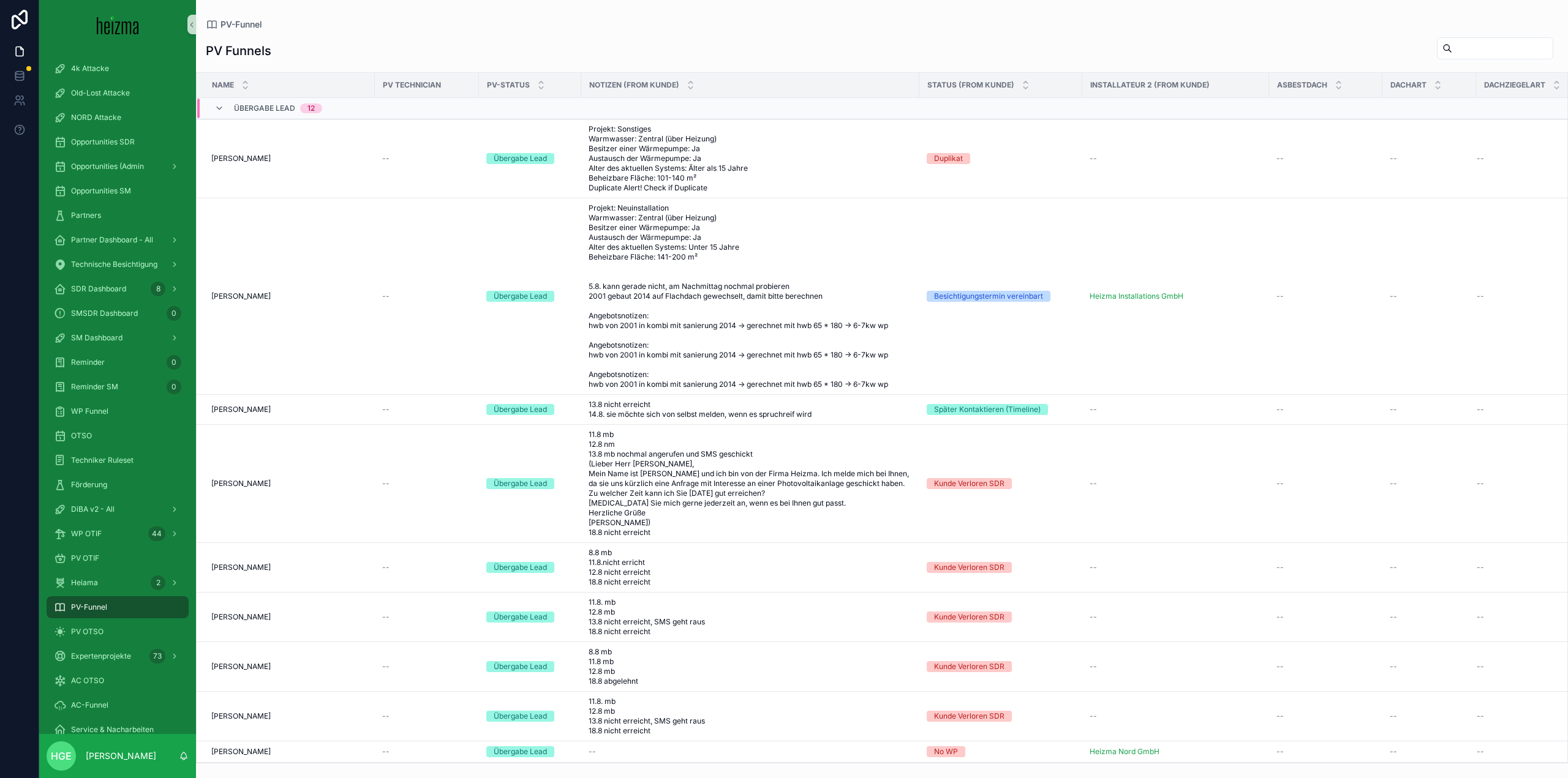
click at [1476, 42] on input "scrollable content" at bounding box center [1502, 48] width 100 height 17
type input "*******"
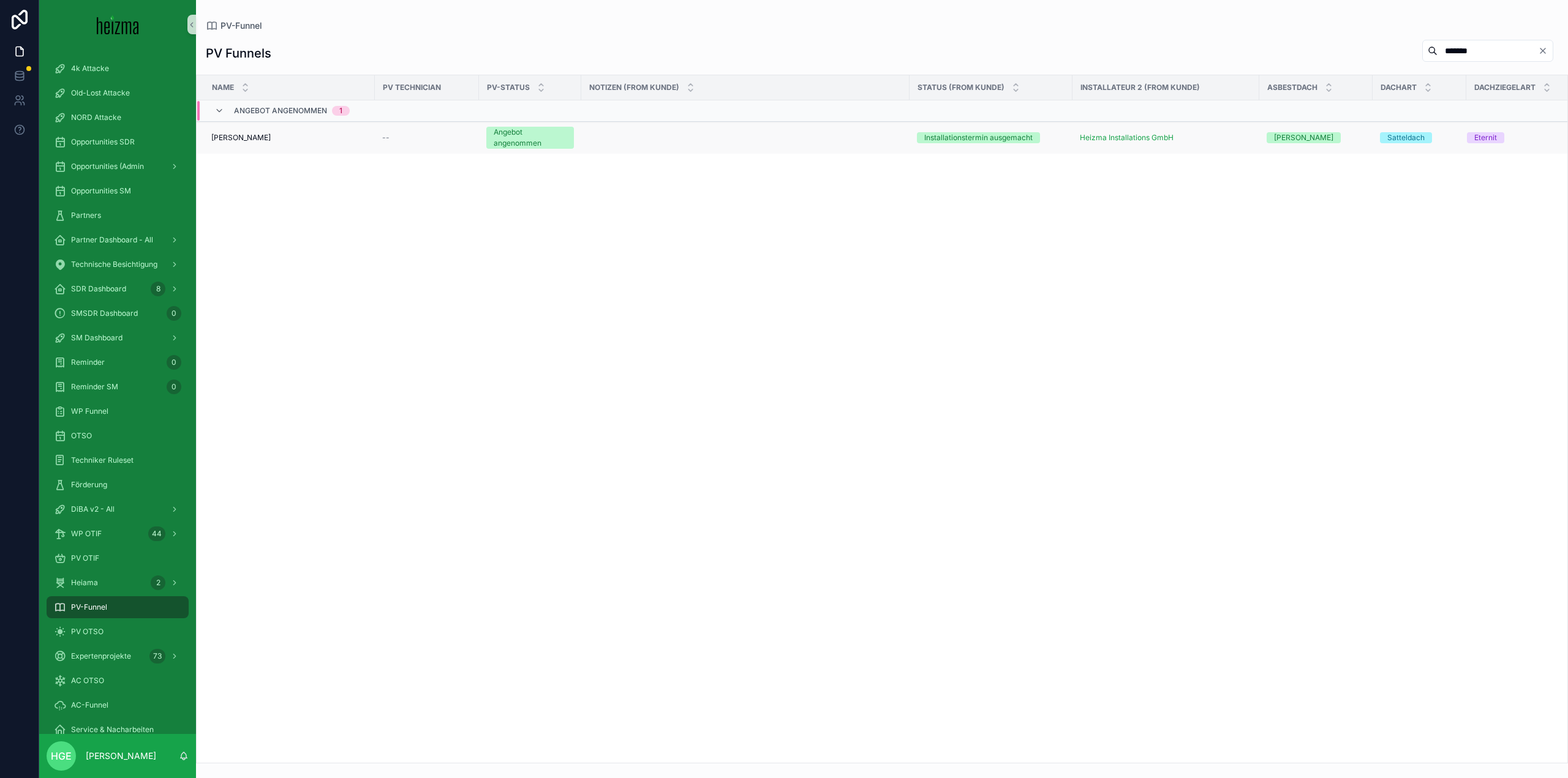
click at [236, 138] on span "[PERSON_NAME]" at bounding box center [241, 137] width 60 height 10
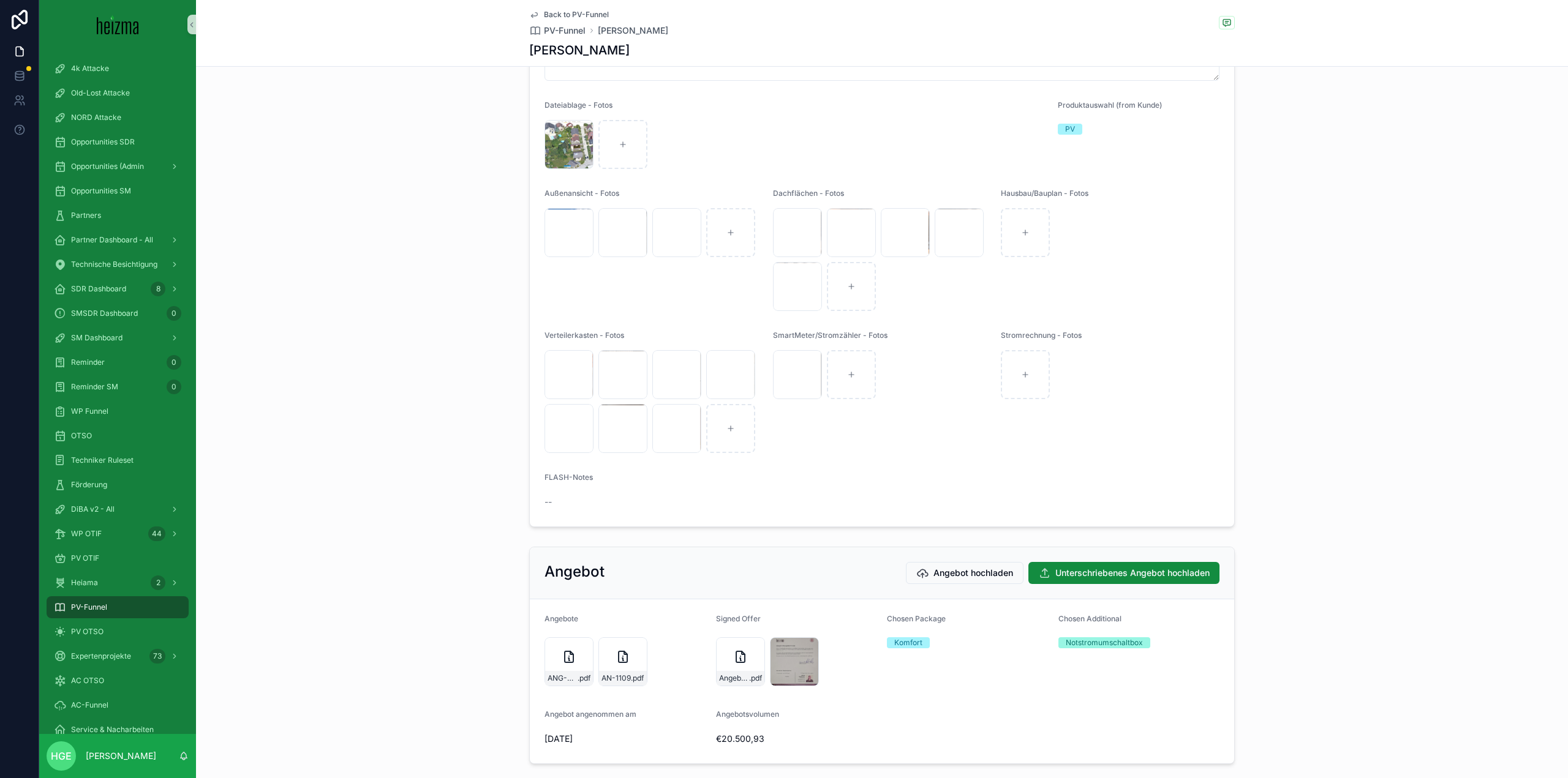
scroll to position [1805, 0]
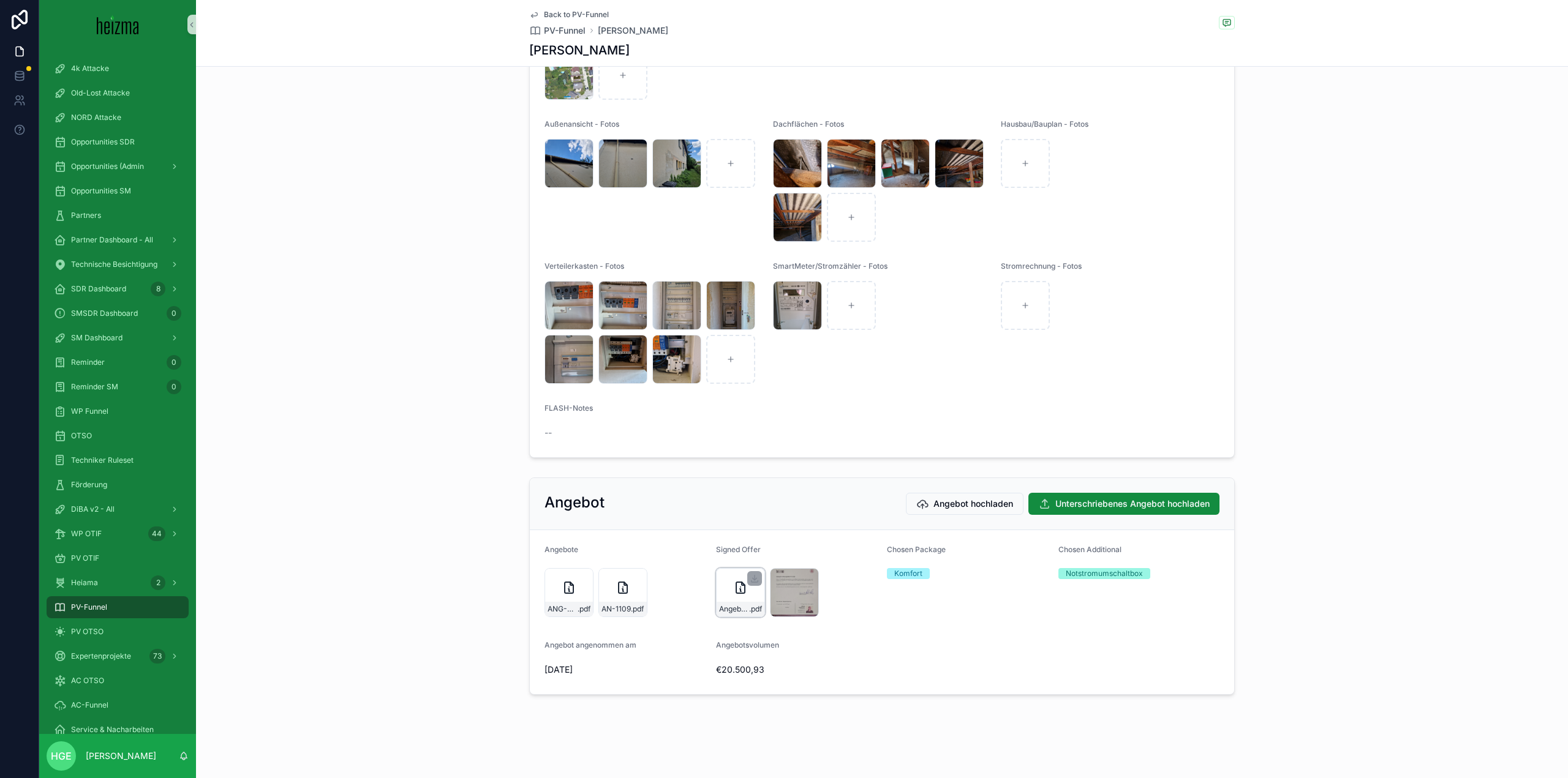
click at [733, 592] on icon "scrollable content" at bounding box center [740, 587] width 15 height 15
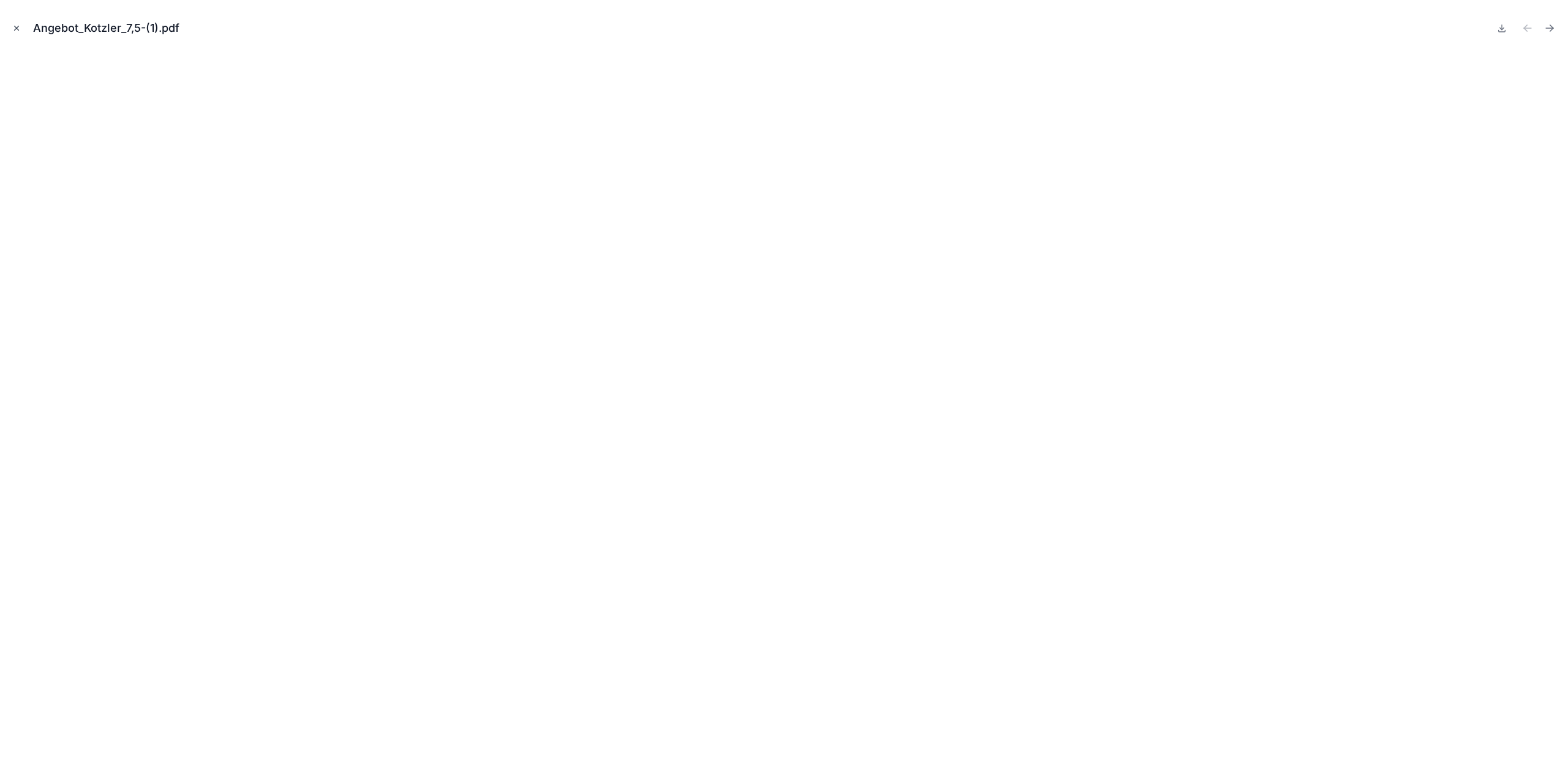
click at [15, 23] on button "Close modal" at bounding box center [16, 28] width 13 height 13
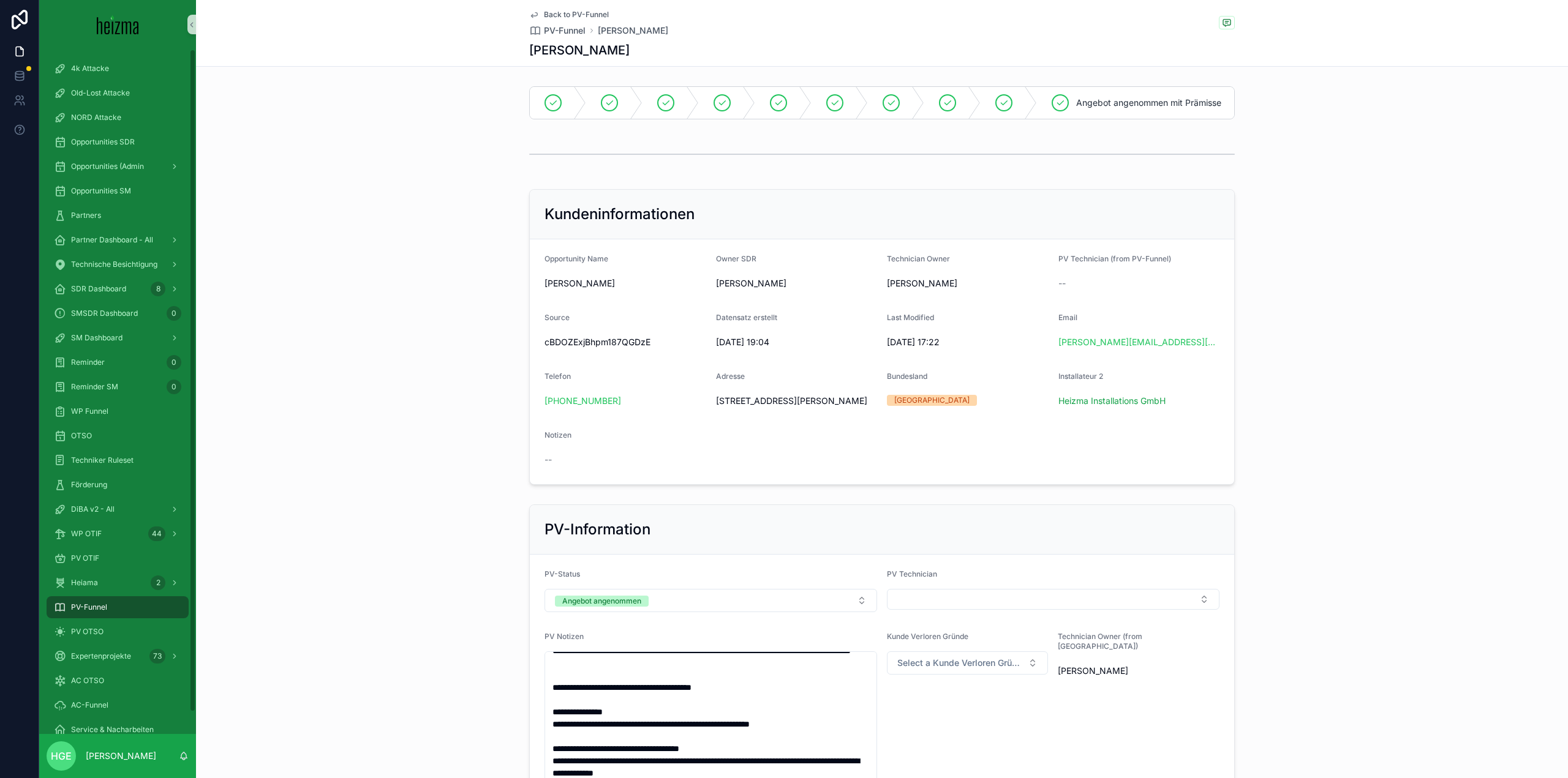
click at [135, 603] on div "PV-Funnel" at bounding box center [117, 607] width 127 height 20
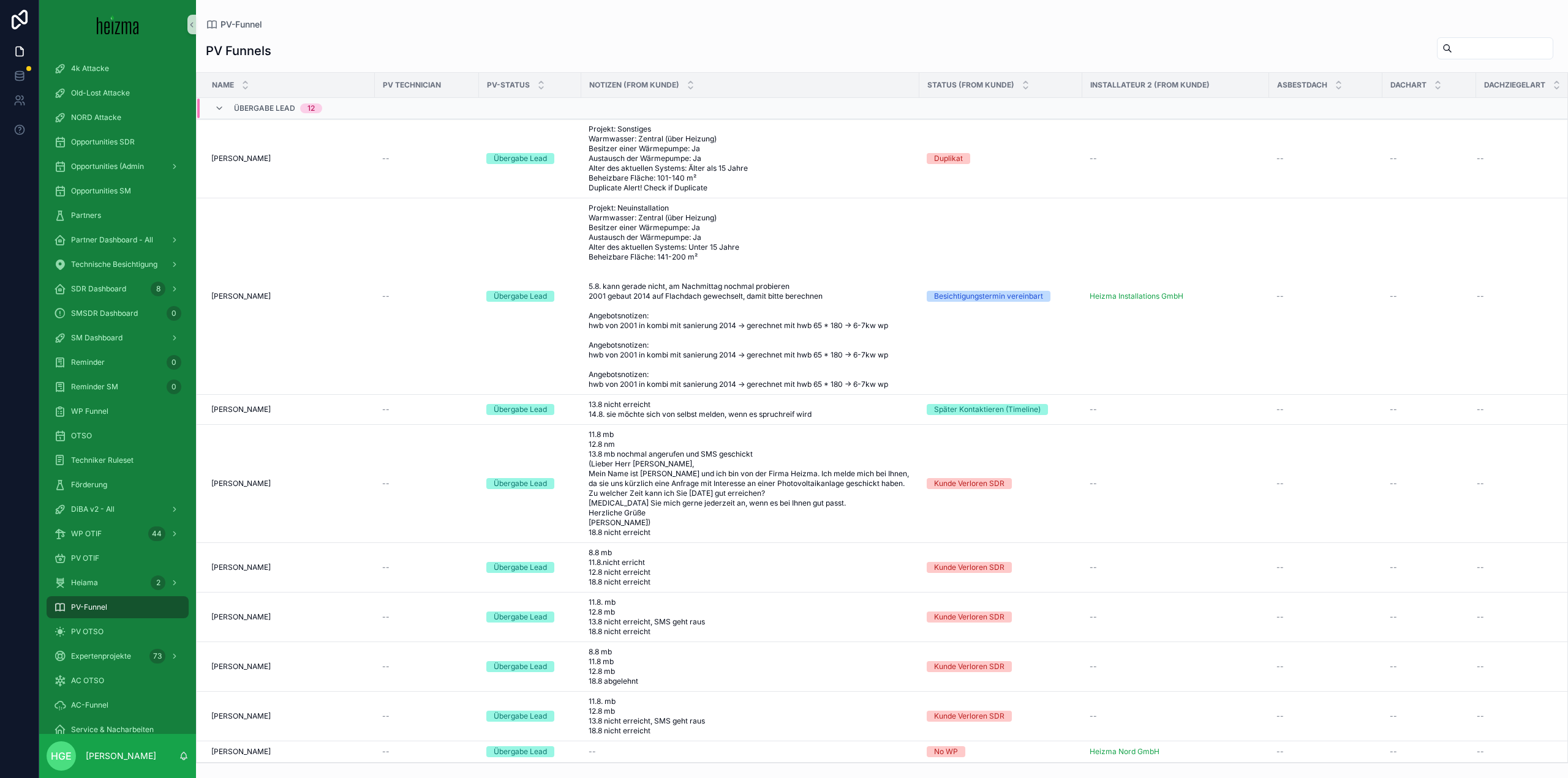
click at [1452, 46] on input "scrollable content" at bounding box center [1502, 48] width 100 height 17
type input "*****"
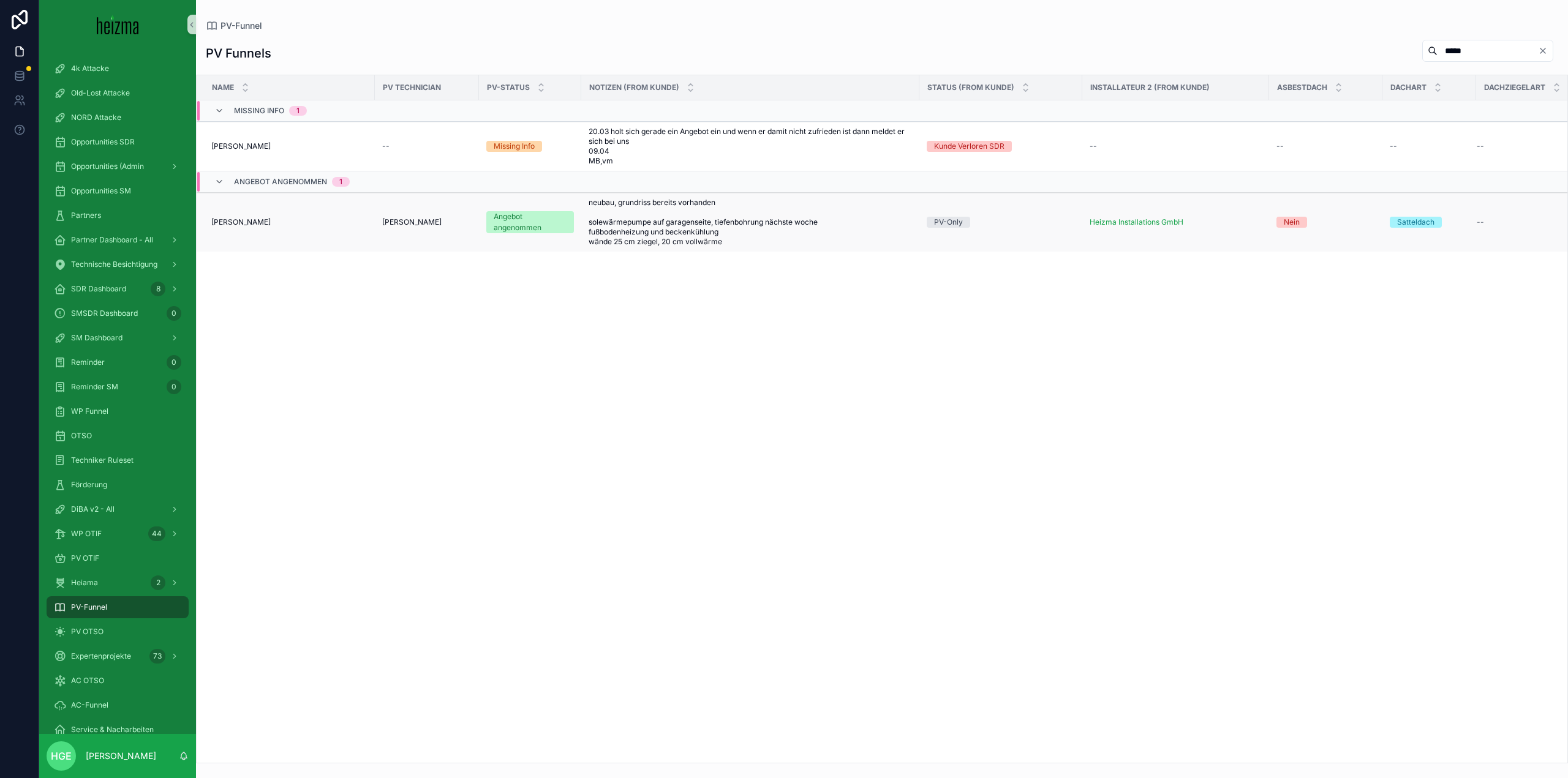
click at [245, 224] on span "[PERSON_NAME]" at bounding box center [241, 222] width 60 height 10
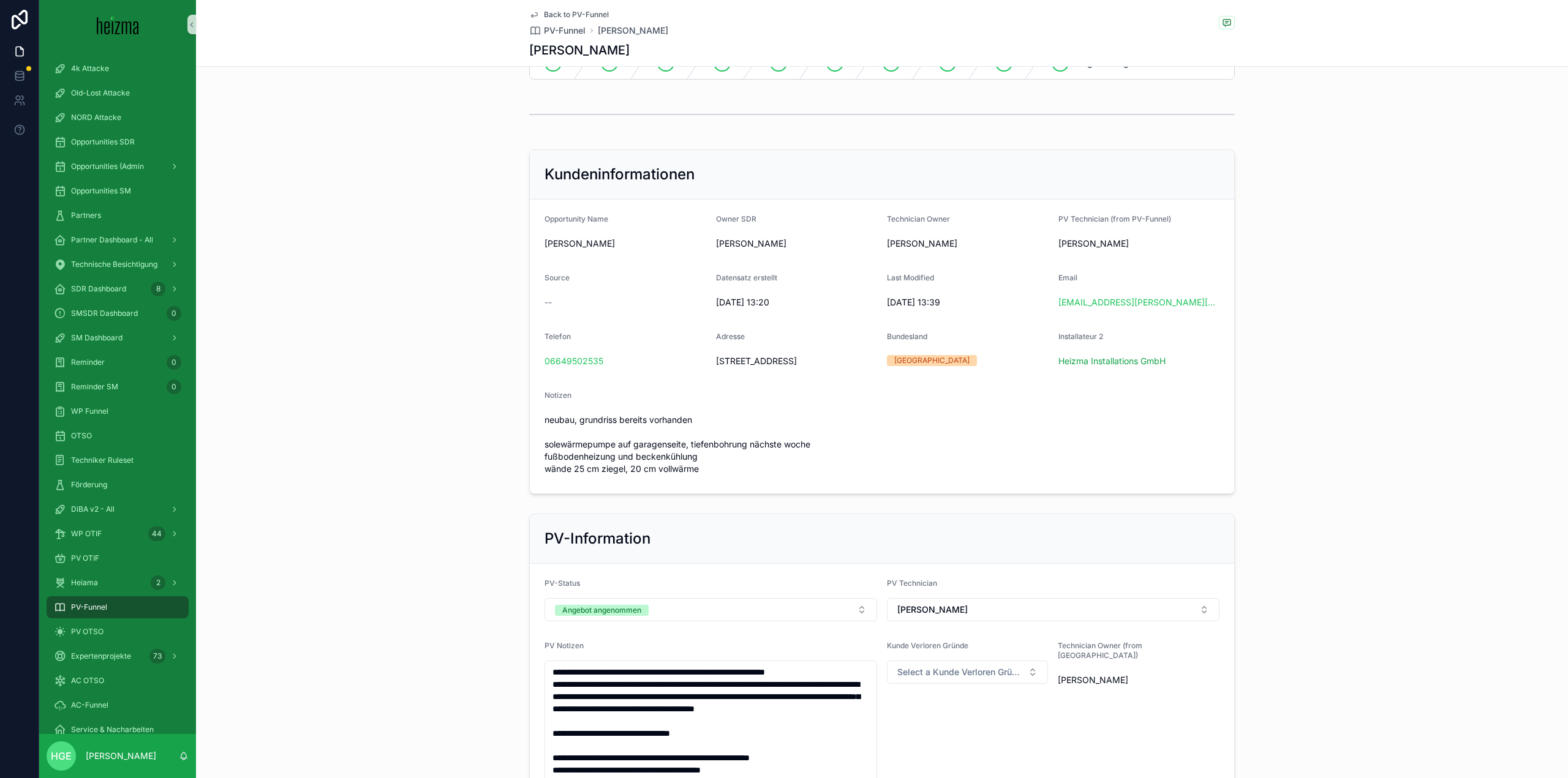
scroll to position [61, 0]
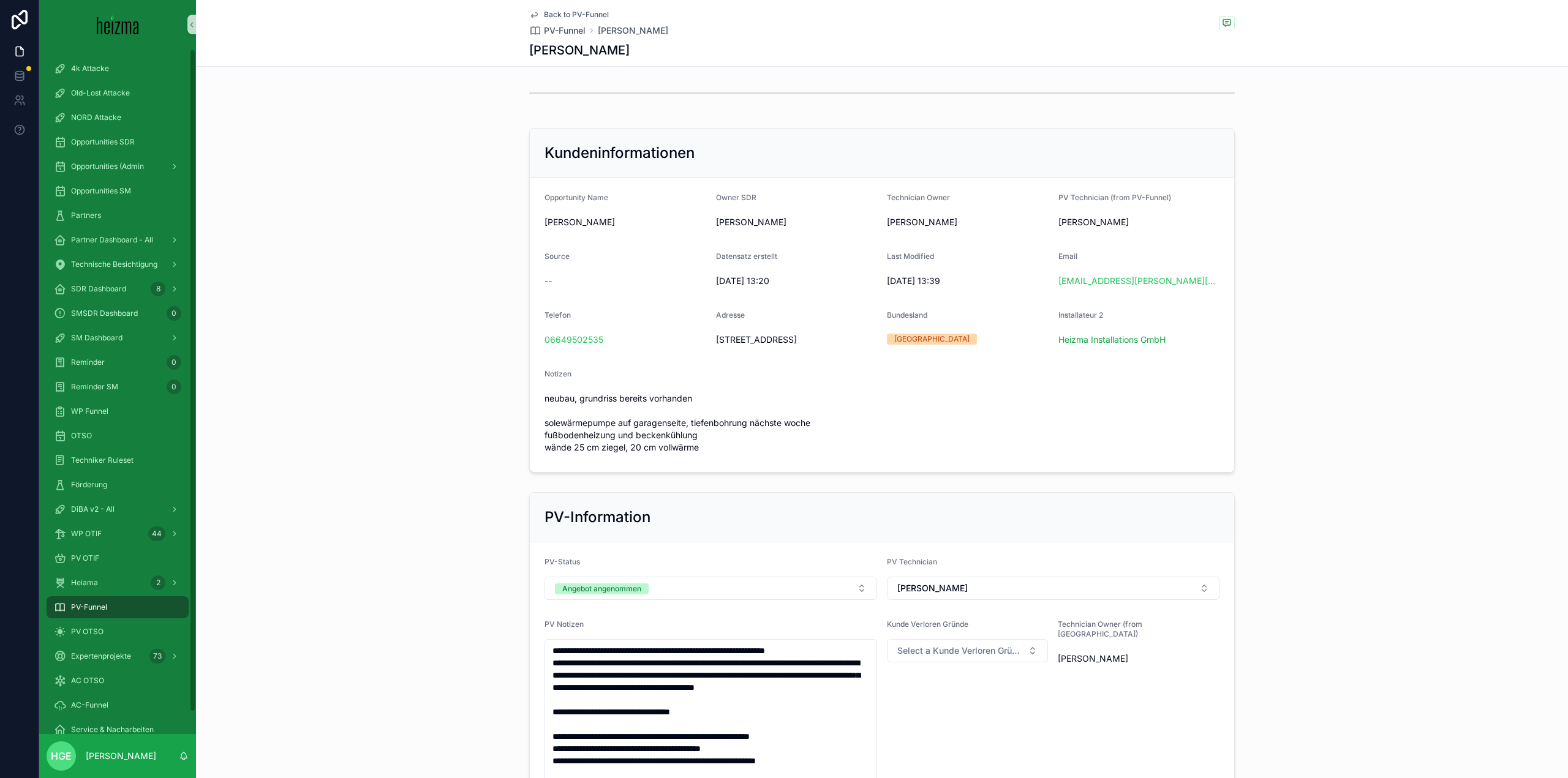
click at [173, 604] on div "PV-Funnel" at bounding box center [117, 607] width 127 height 20
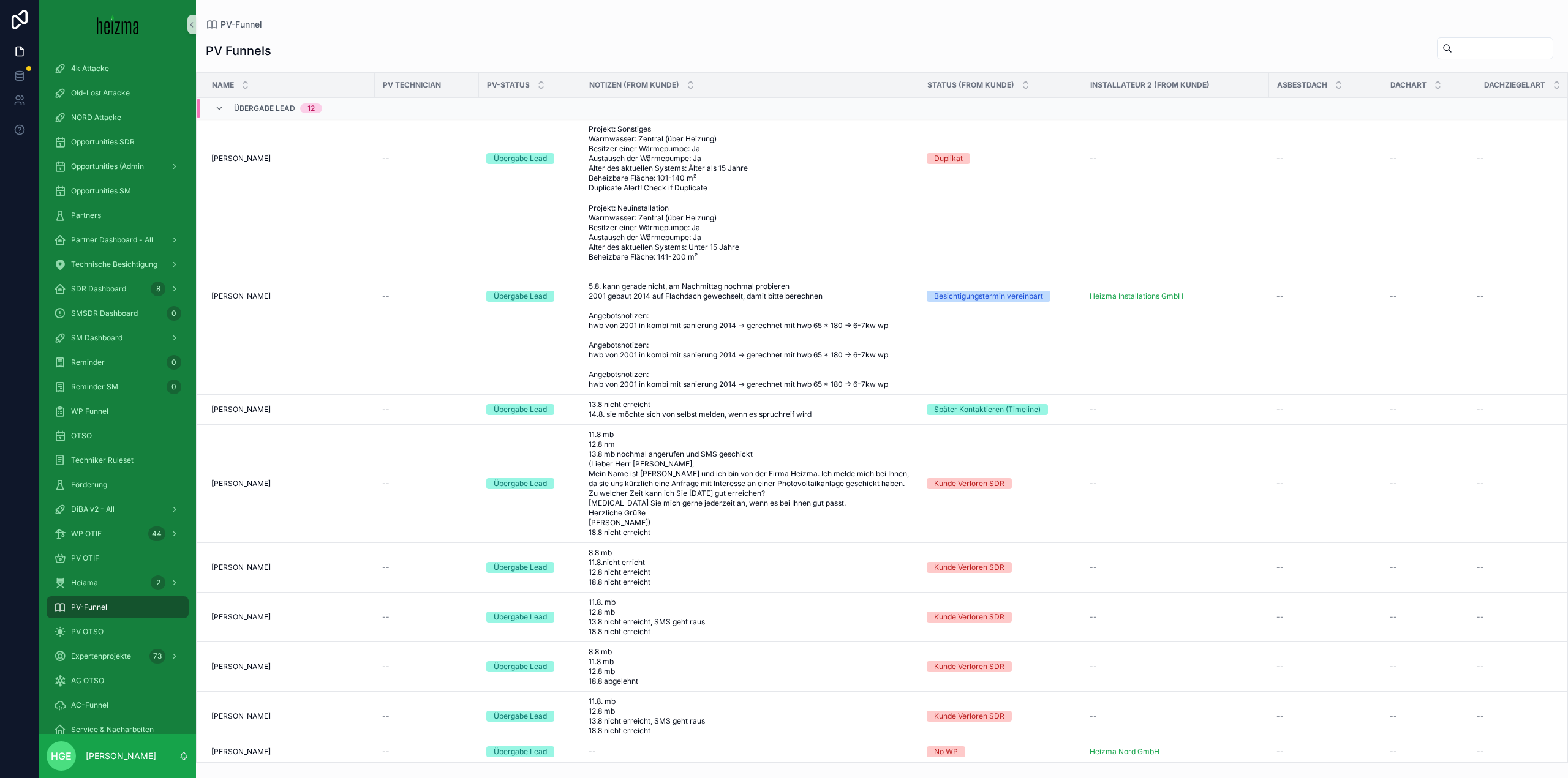
click at [1437, 38] on div "scrollable content" at bounding box center [1495, 49] width 116 height 22
type input "******"
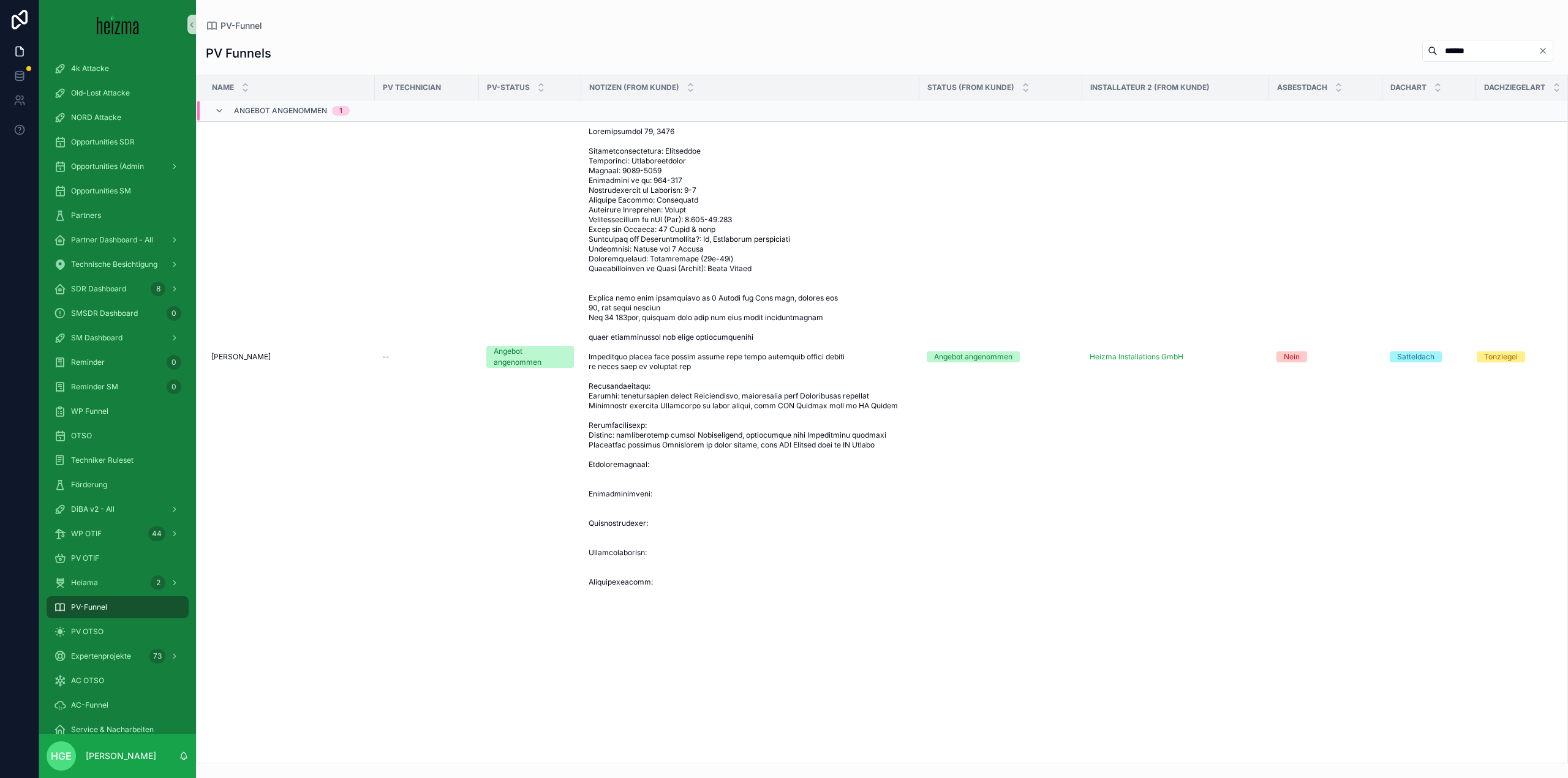
click at [264, 360] on span "[PERSON_NAME]" at bounding box center [241, 356] width 60 height 10
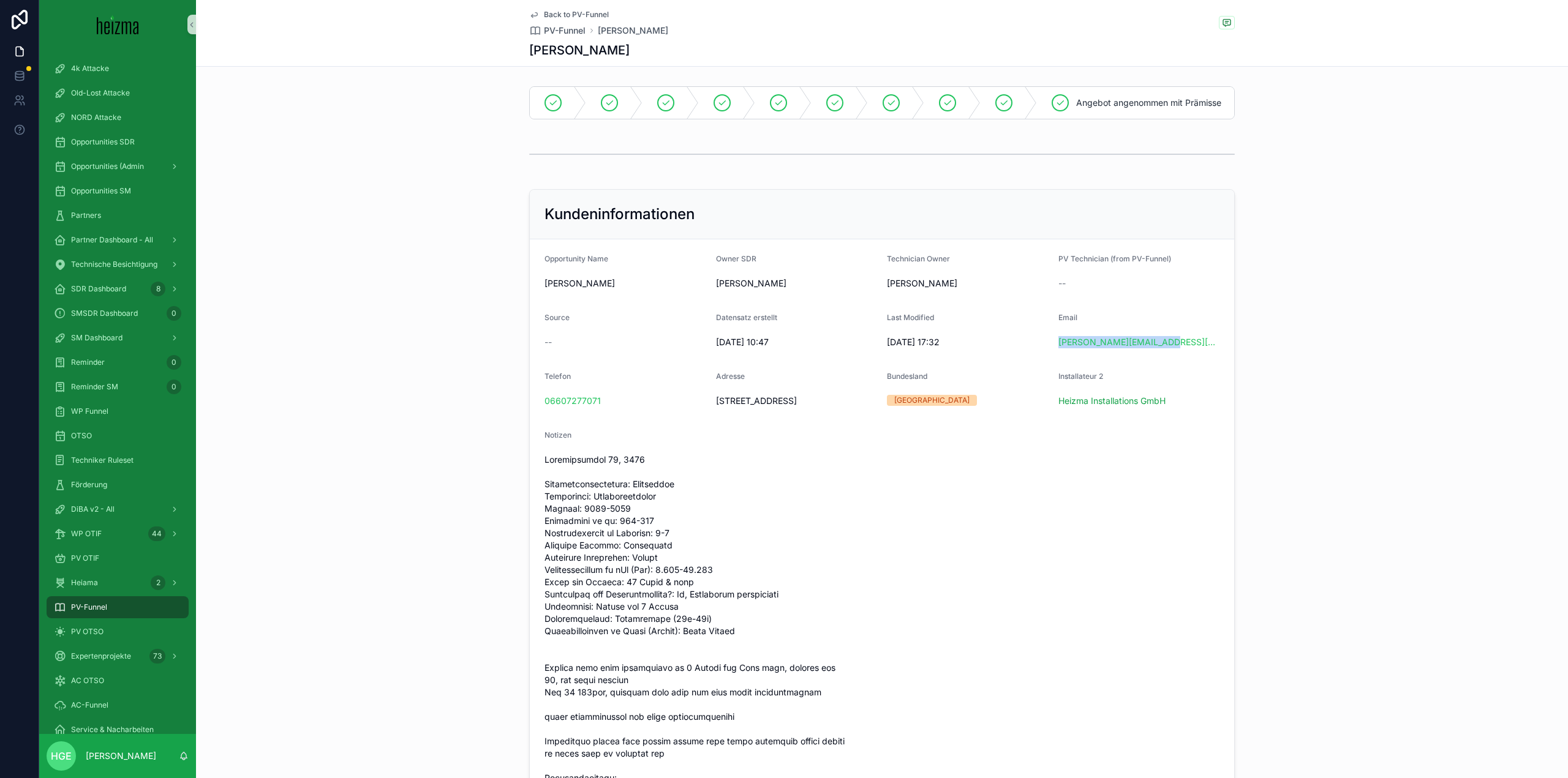
drag, startPoint x: 1170, startPoint y: 356, endPoint x: 1055, endPoint y: 361, distance: 115.1
click at [1055, 361] on form "Opportunity Name [PERSON_NAME] Owner SDR [PERSON_NAME] Technician Owner [PERSON…" at bounding box center [882, 643] width 704 height 808
copy link "[PERSON_NAME][EMAIL_ADDRESS][DOMAIN_NAME]"
